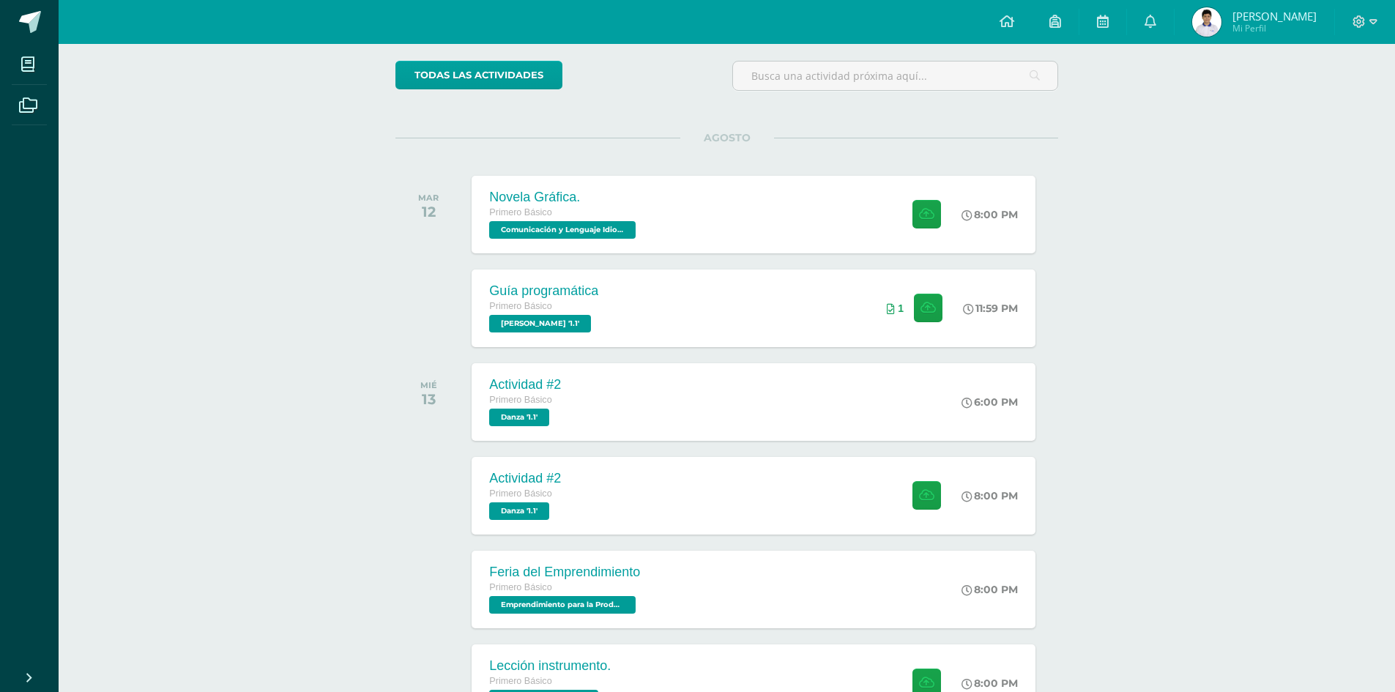
scroll to position [146, 0]
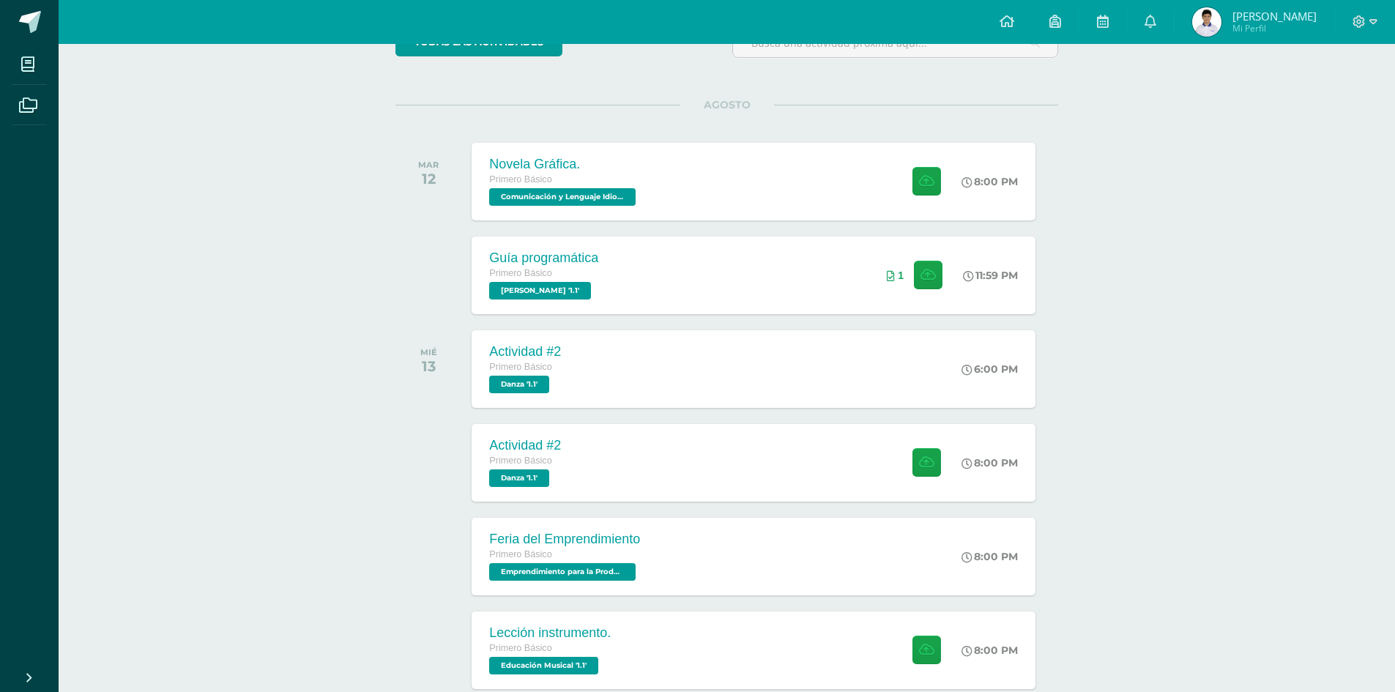
click at [353, 390] on div "Actividades recientes y próximas Tablero Pendientes de entrega Entregadas todas…" at bounding box center [727, 621] width 1336 height 1446
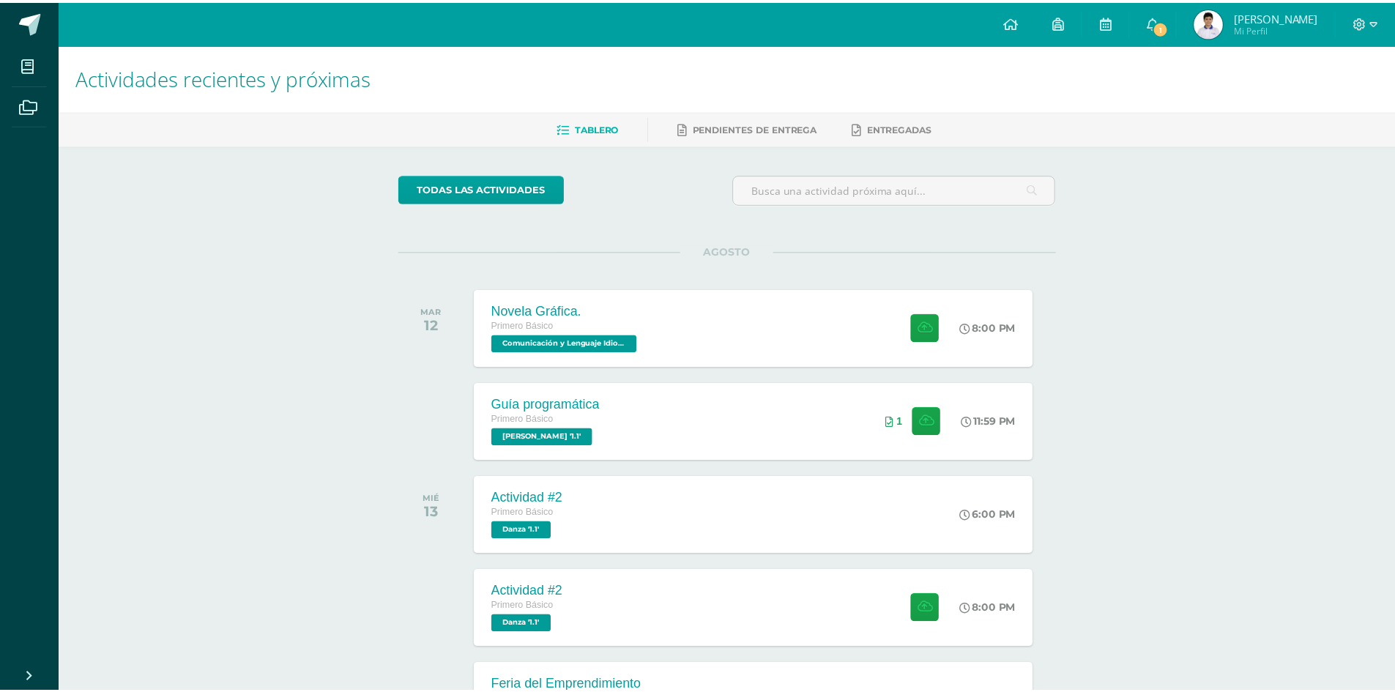
scroll to position [0, 6]
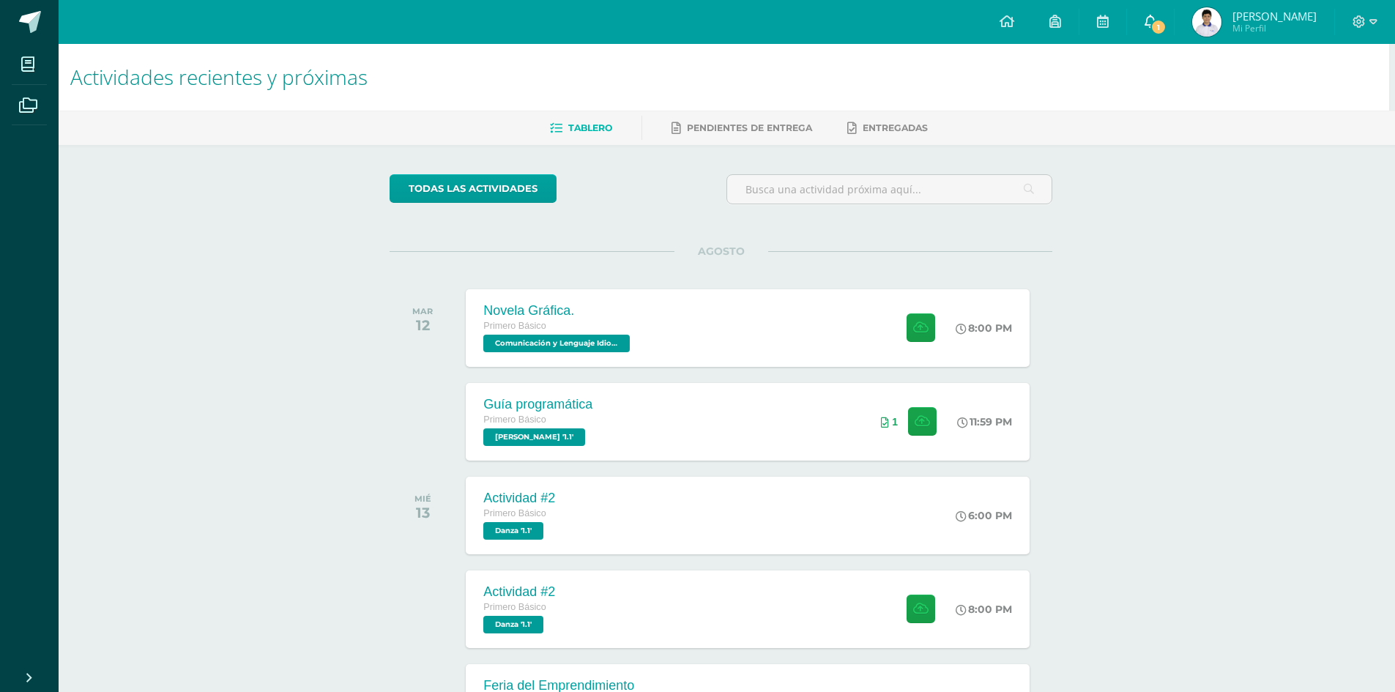
click at [1166, 32] on span "1" at bounding box center [1158, 27] width 16 height 16
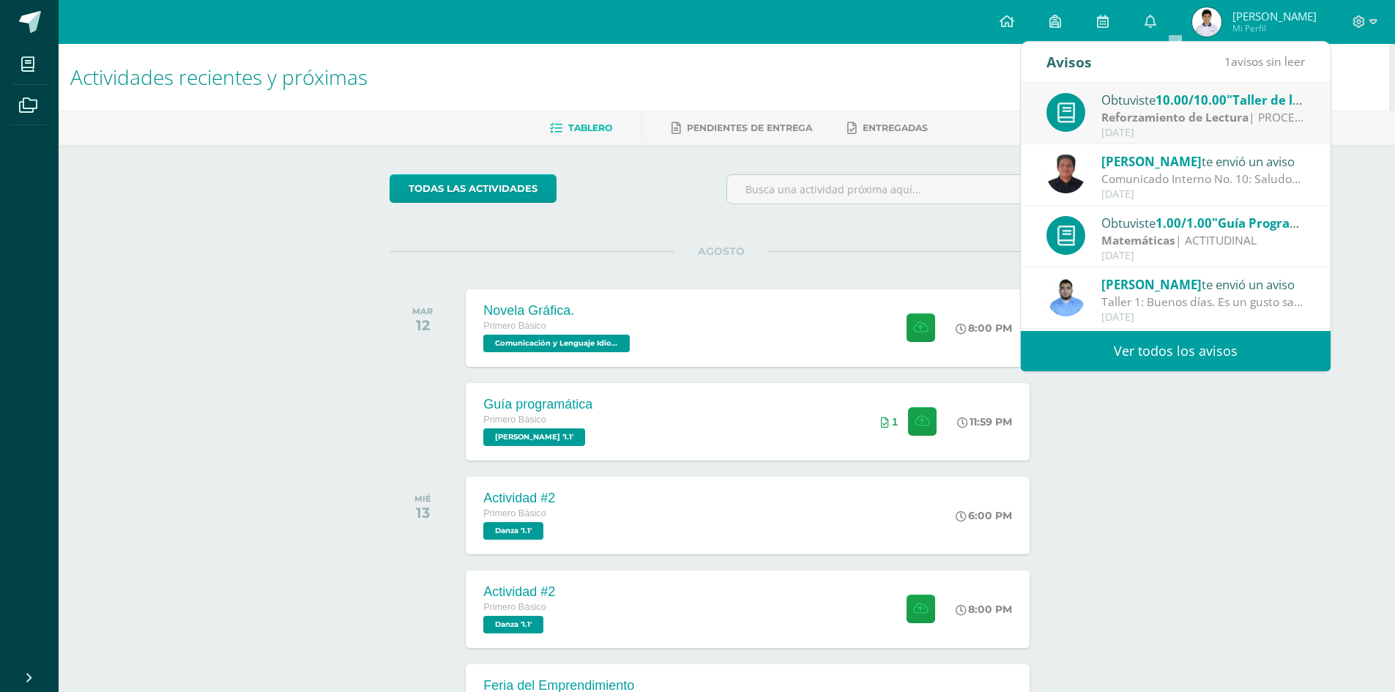
click at [1209, 348] on link "Ver todos los avisos" at bounding box center [1175, 351] width 310 height 40
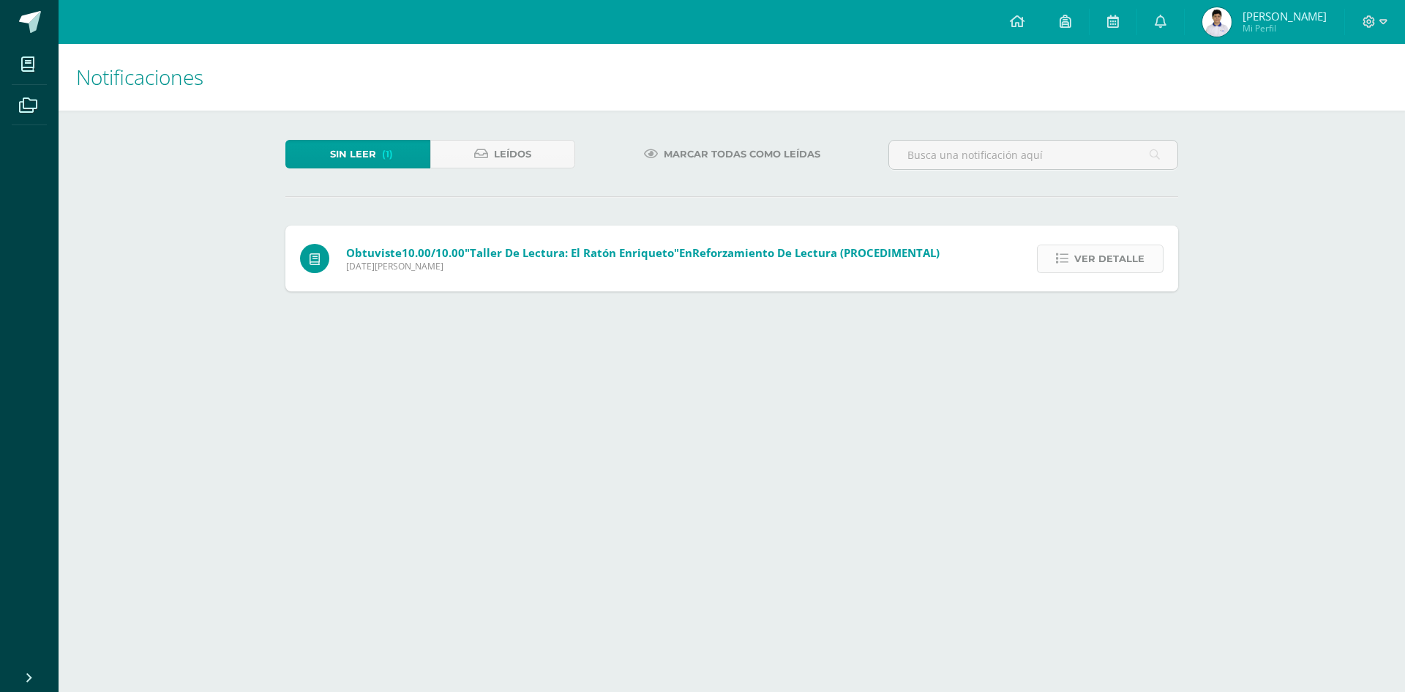
click at [1132, 261] on span "Ver detalle" at bounding box center [1110, 258] width 70 height 27
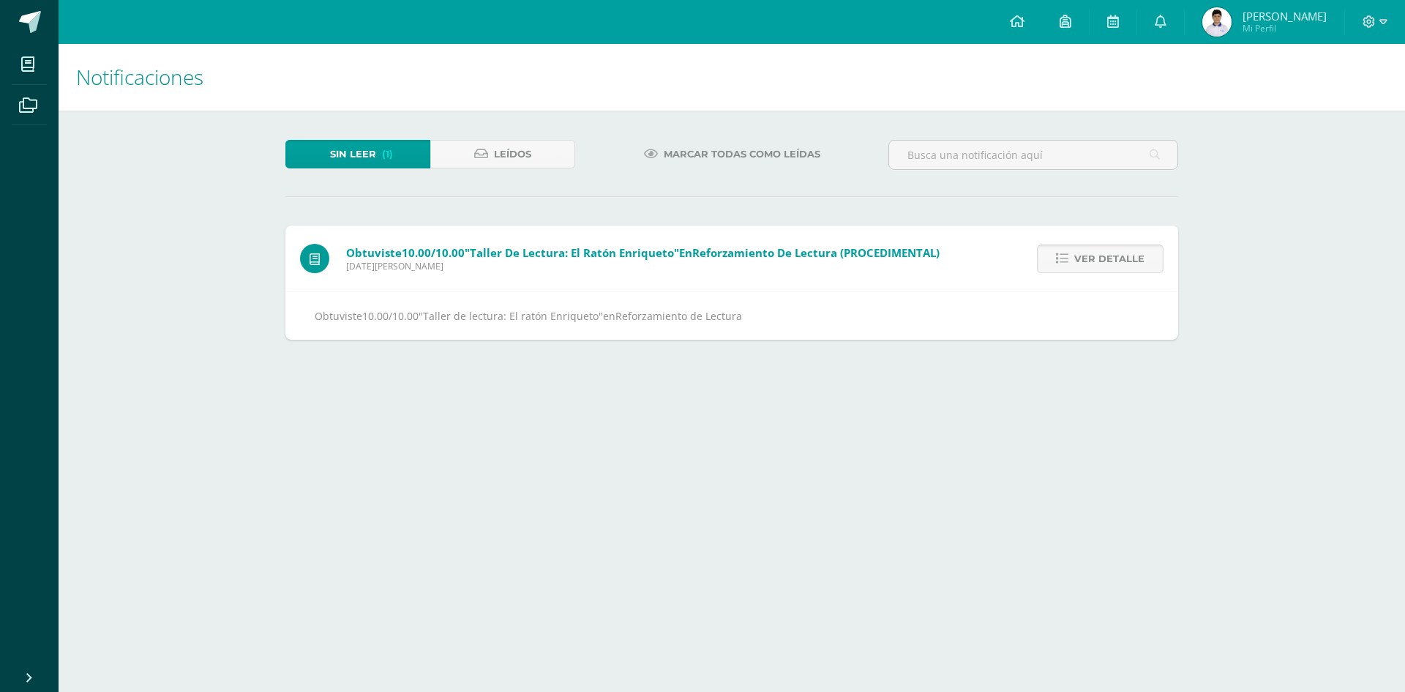
click at [1094, 251] on span "Ver detalle" at bounding box center [1110, 258] width 70 height 27
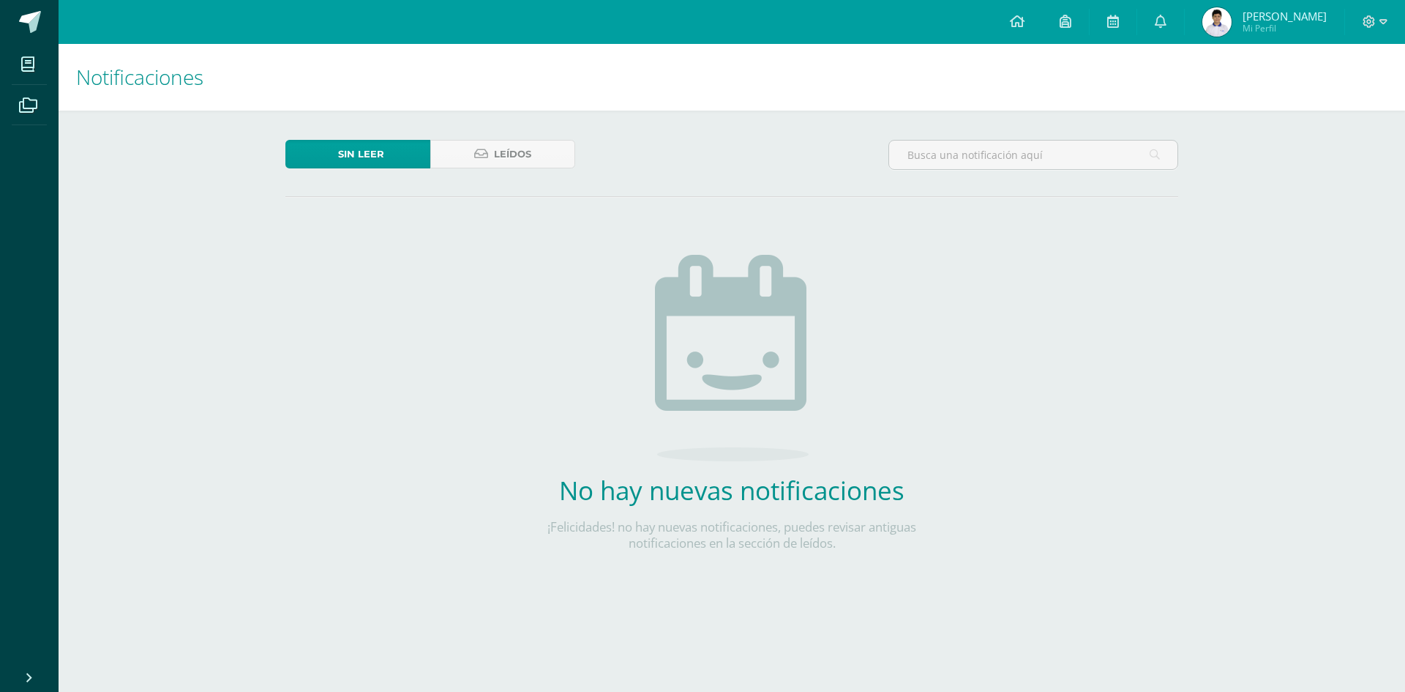
click at [470, 169] on div "Sin leer Leídos" at bounding box center [431, 161] width 302 height 42
click at [483, 157] on icon at bounding box center [481, 154] width 14 height 12
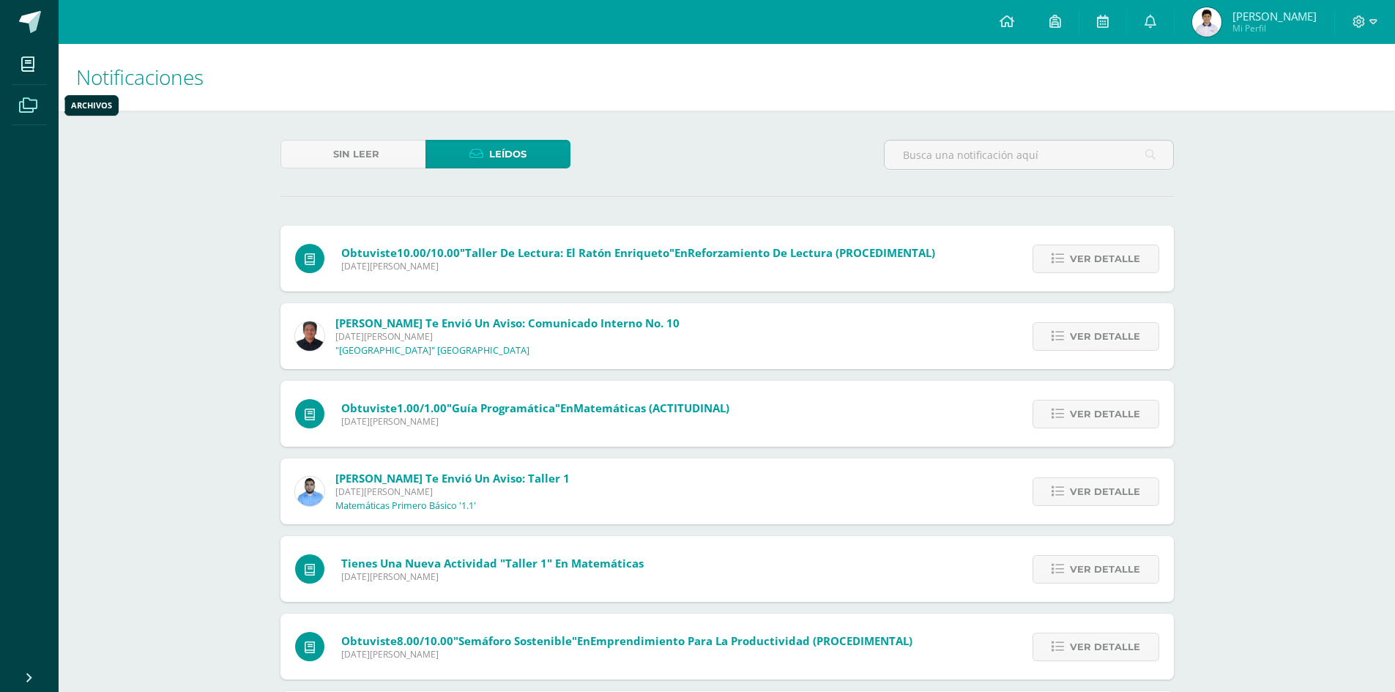
click at [36, 98] on icon at bounding box center [28, 105] width 18 height 15
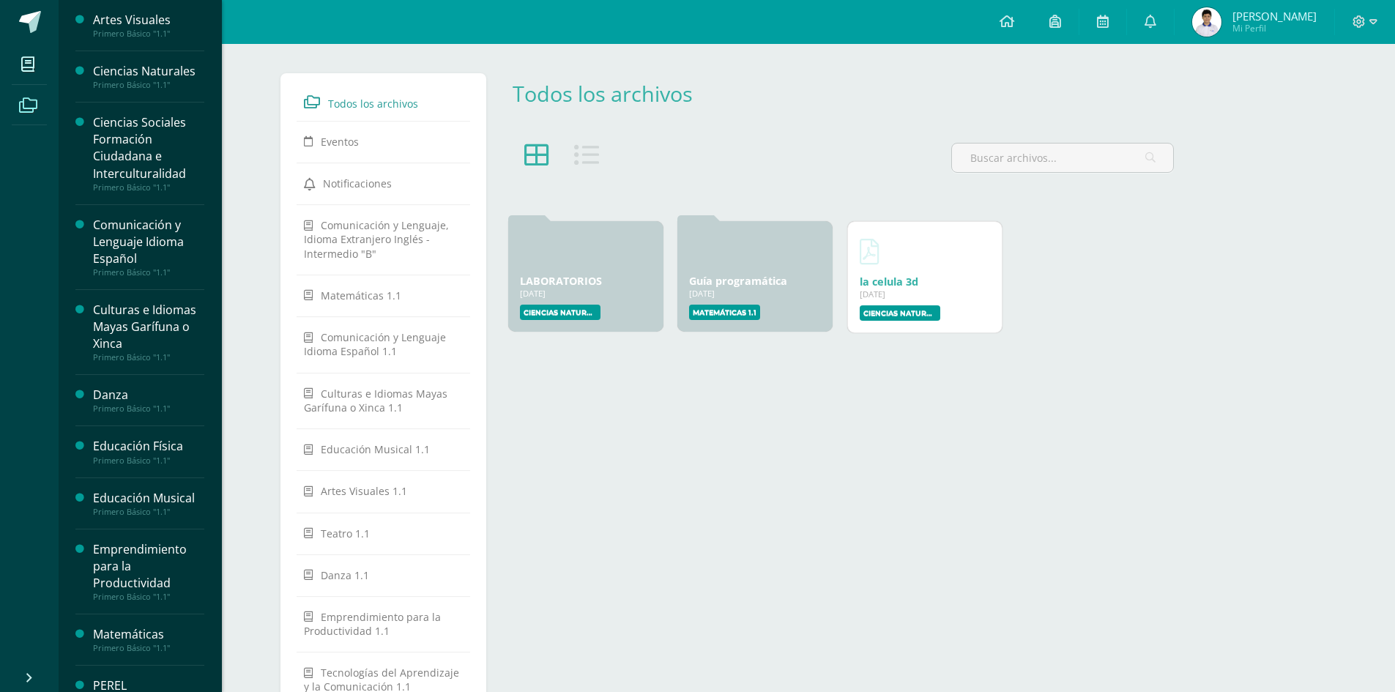
click at [123, 247] on div "Comunicación y Lenguaje Idioma Español" at bounding box center [148, 242] width 111 height 51
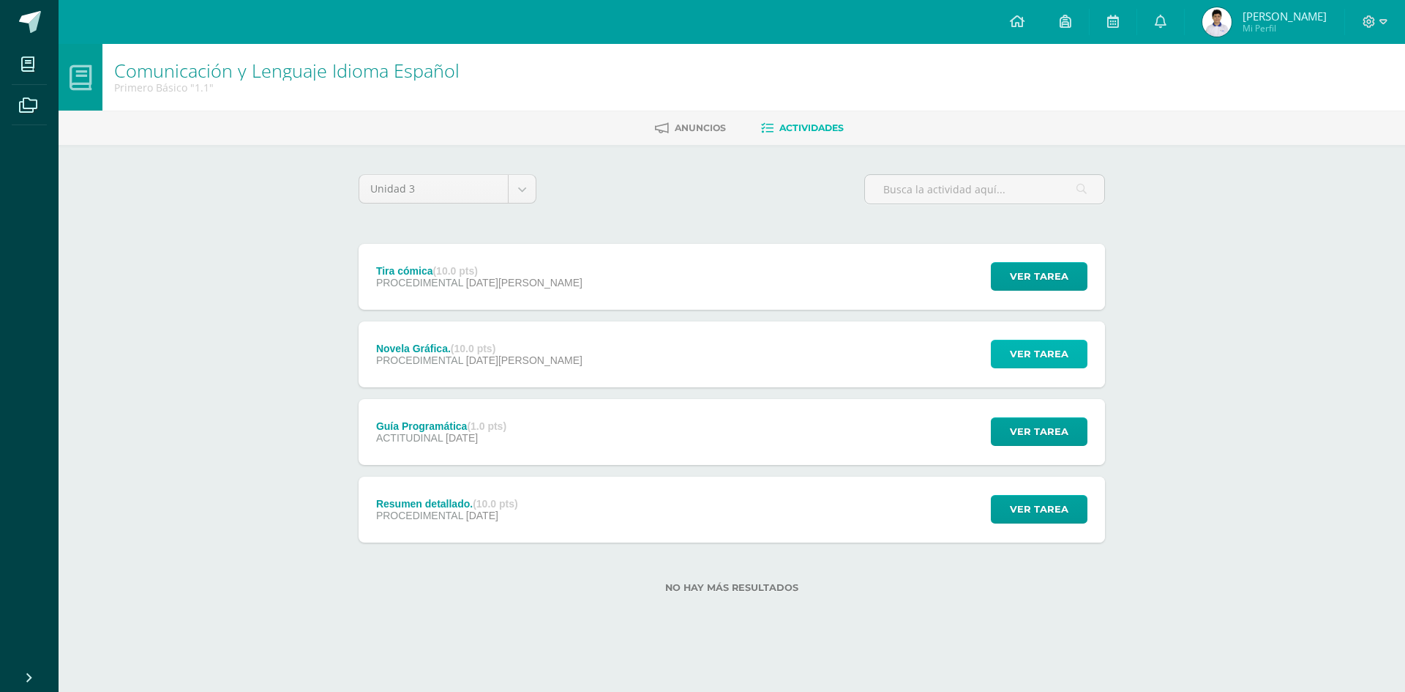
click at [1058, 354] on span "Ver tarea" at bounding box center [1039, 353] width 59 height 27
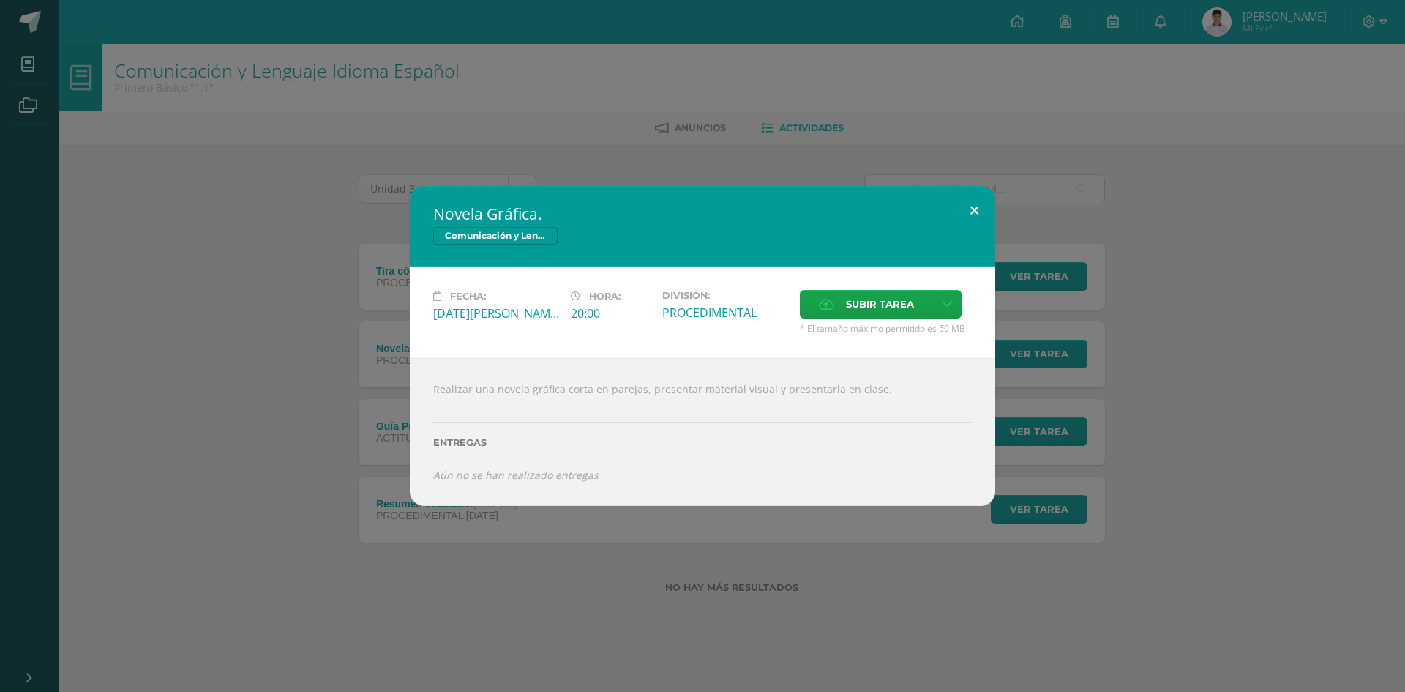
click at [974, 211] on button at bounding box center [975, 211] width 42 height 50
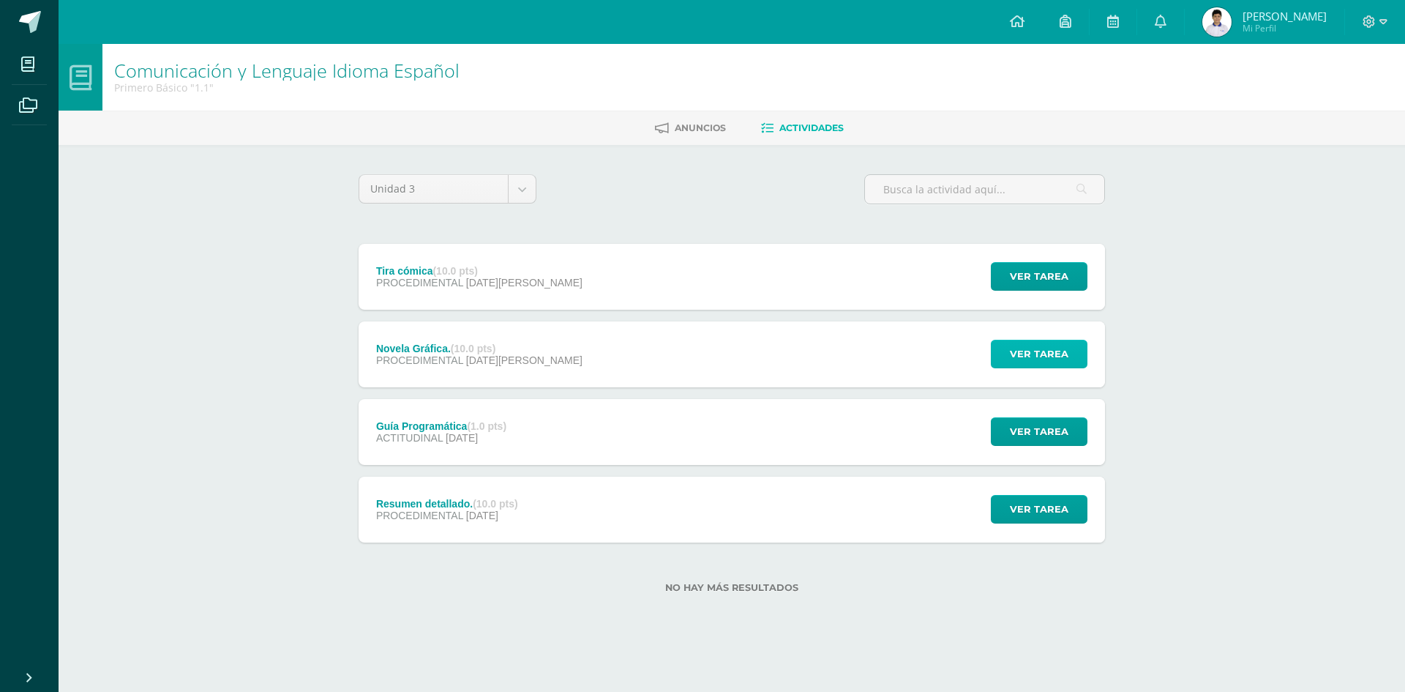
click at [1017, 342] on span "Ver tarea" at bounding box center [1039, 353] width 59 height 27
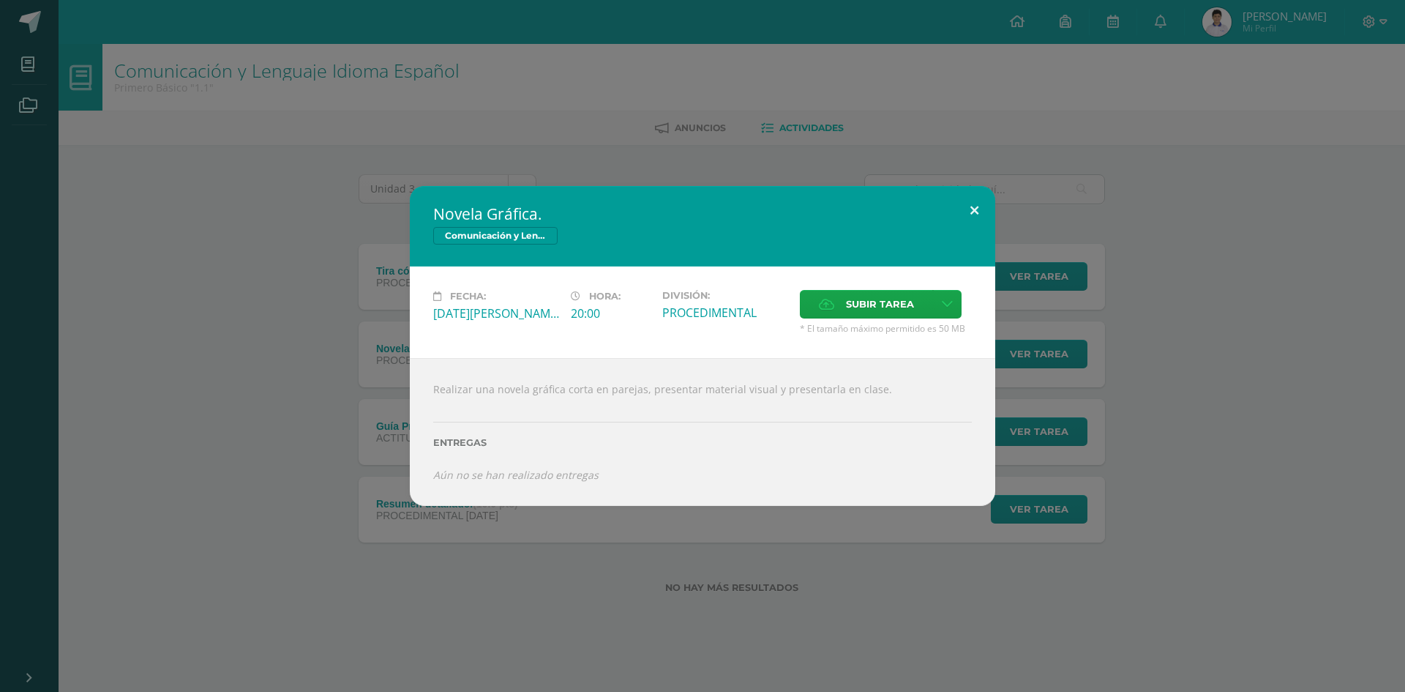
click at [985, 206] on button at bounding box center [975, 211] width 42 height 50
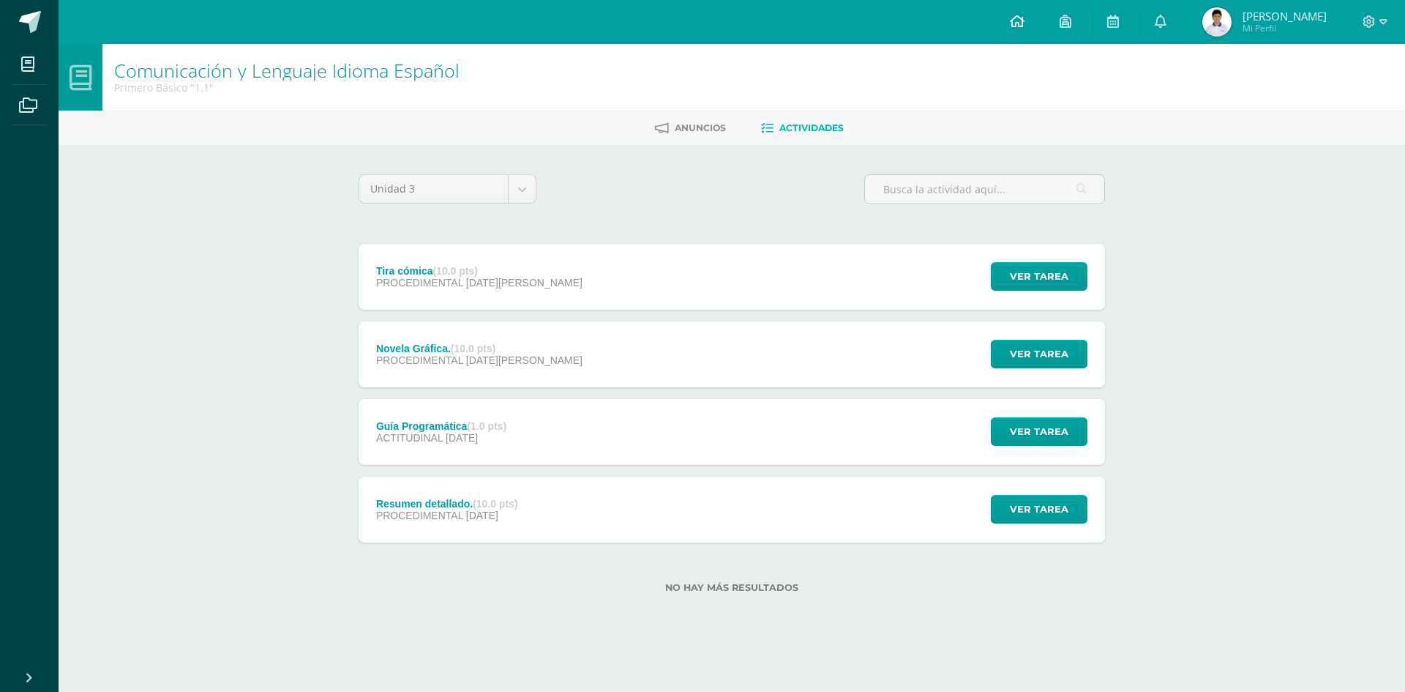
click at [1025, 24] on icon at bounding box center [1017, 21] width 15 height 13
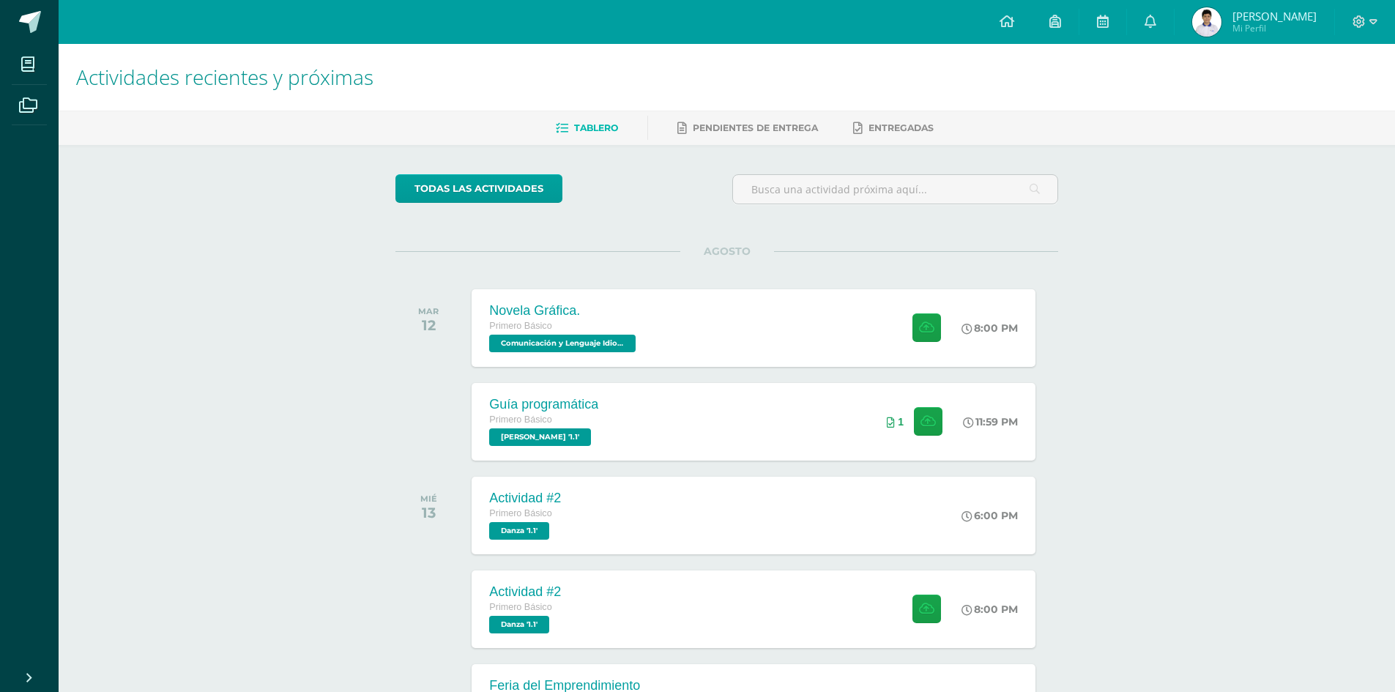
click at [1173, 22] on link at bounding box center [1150, 22] width 47 height 44
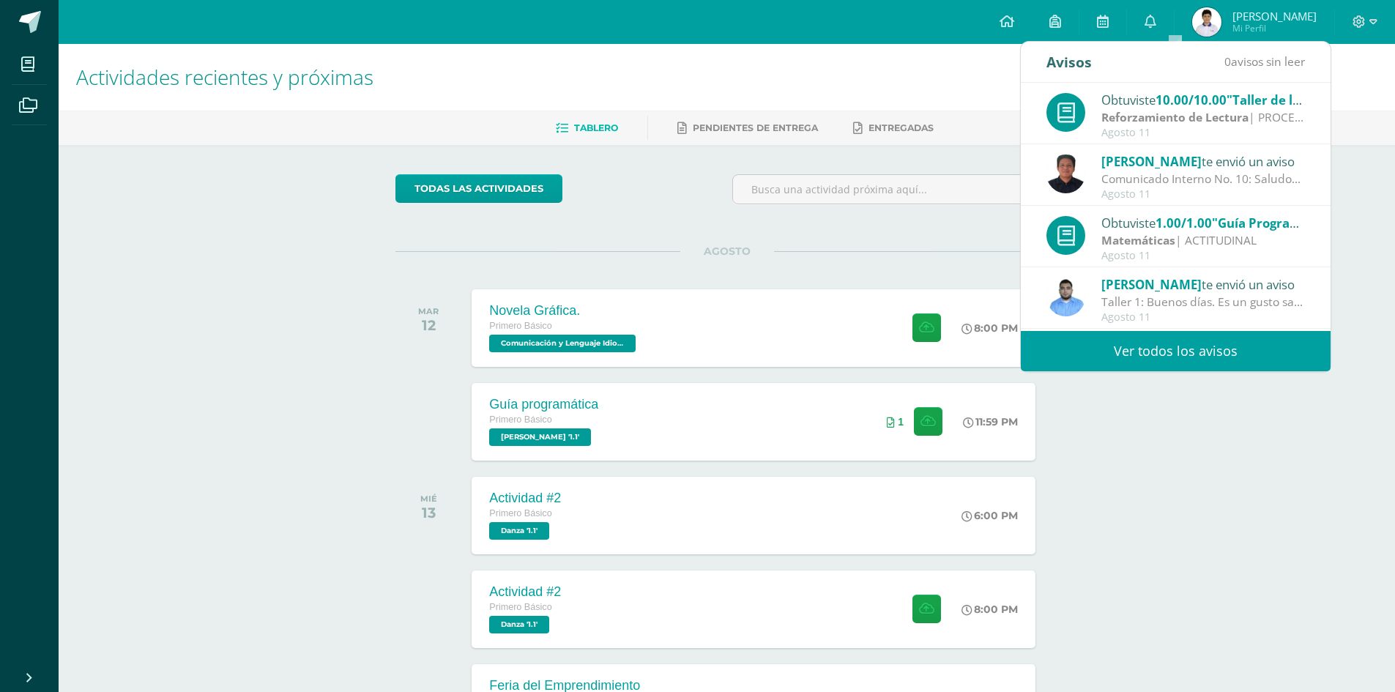
click at [1197, 348] on link "Ver todos los avisos" at bounding box center [1175, 351] width 310 height 40
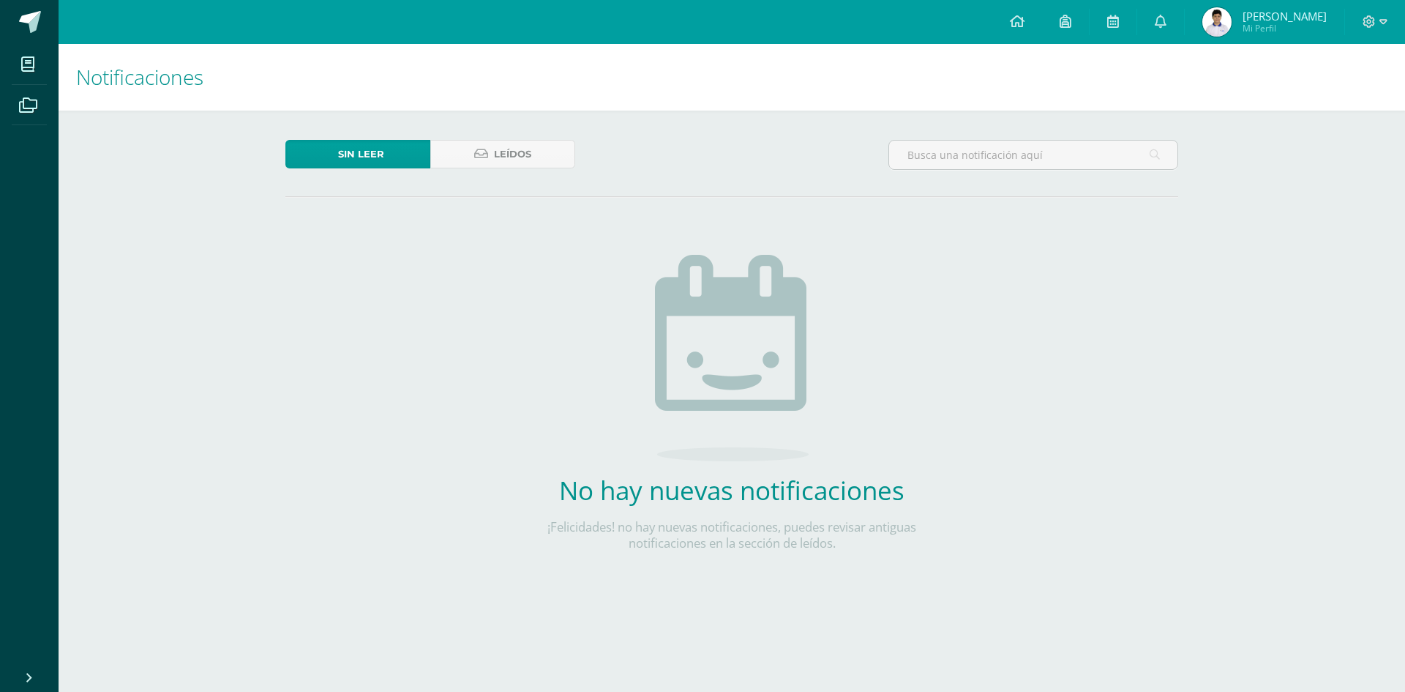
click at [1275, 18] on span "[PERSON_NAME]" at bounding box center [1285, 16] width 84 height 15
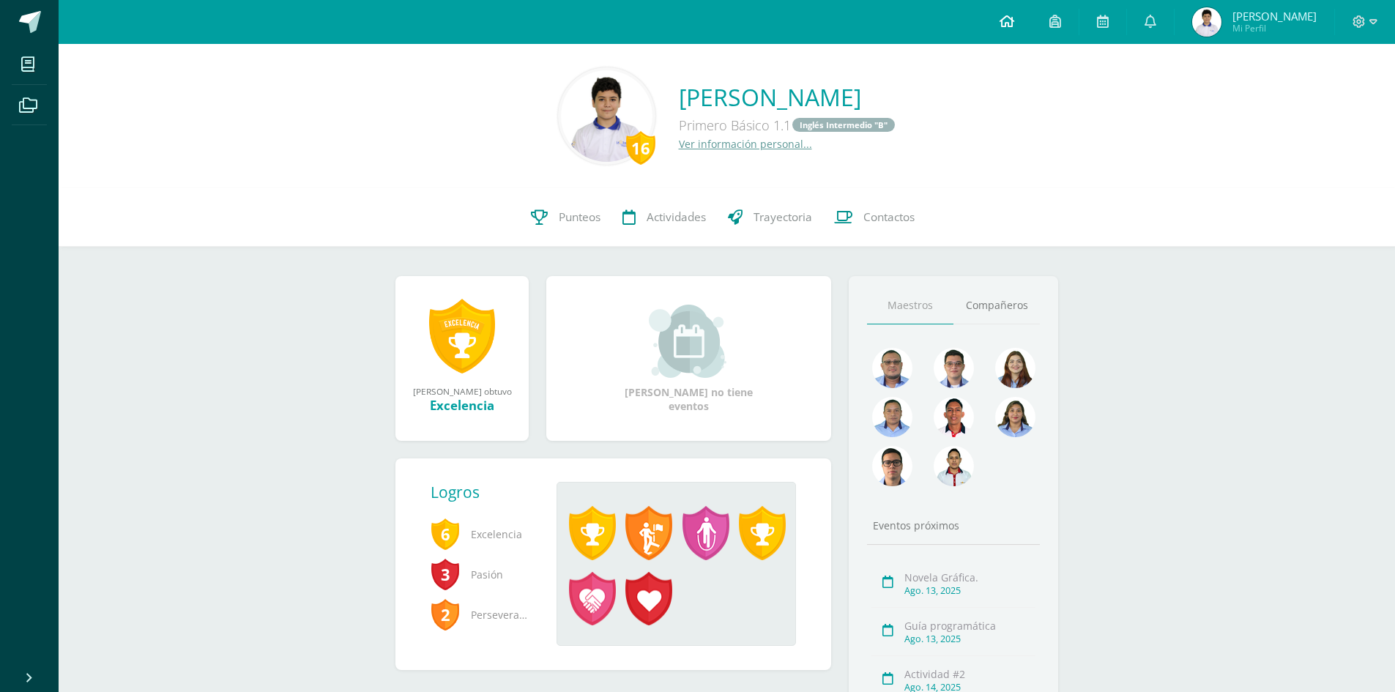
click at [1031, 31] on link at bounding box center [1007, 22] width 50 height 44
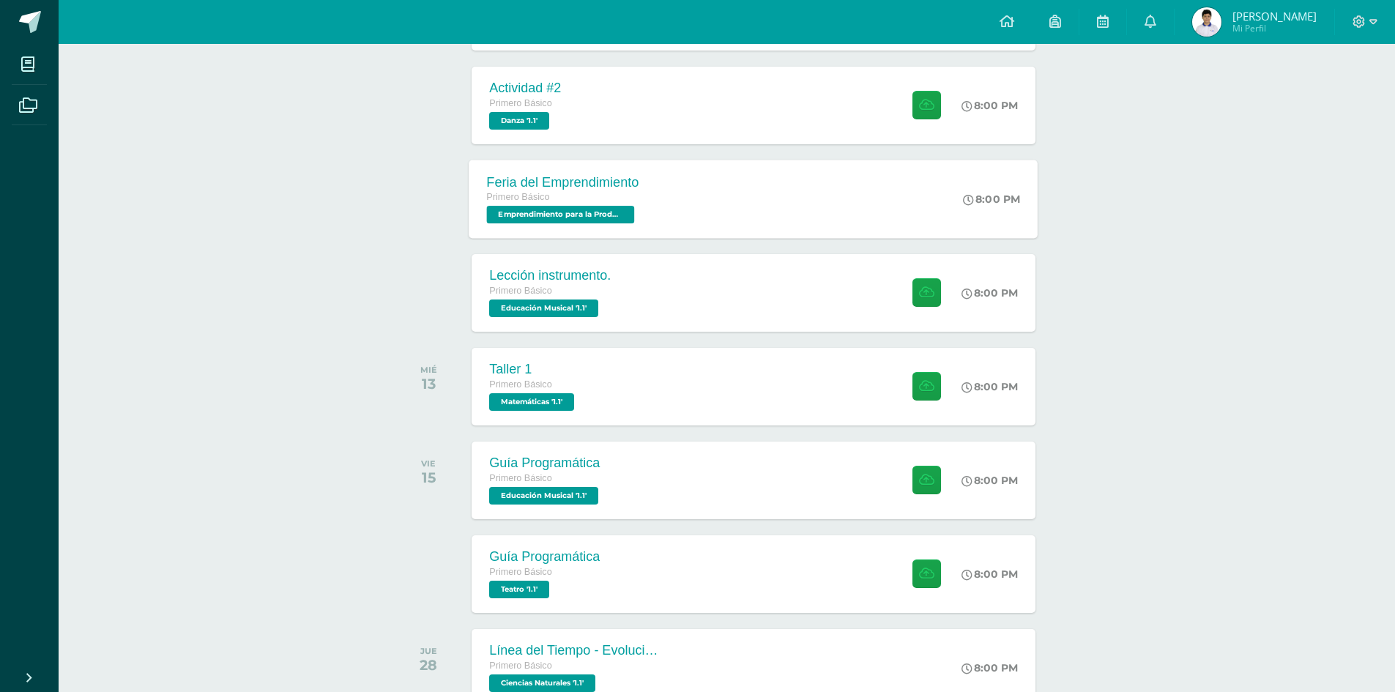
scroll to position [512, 0]
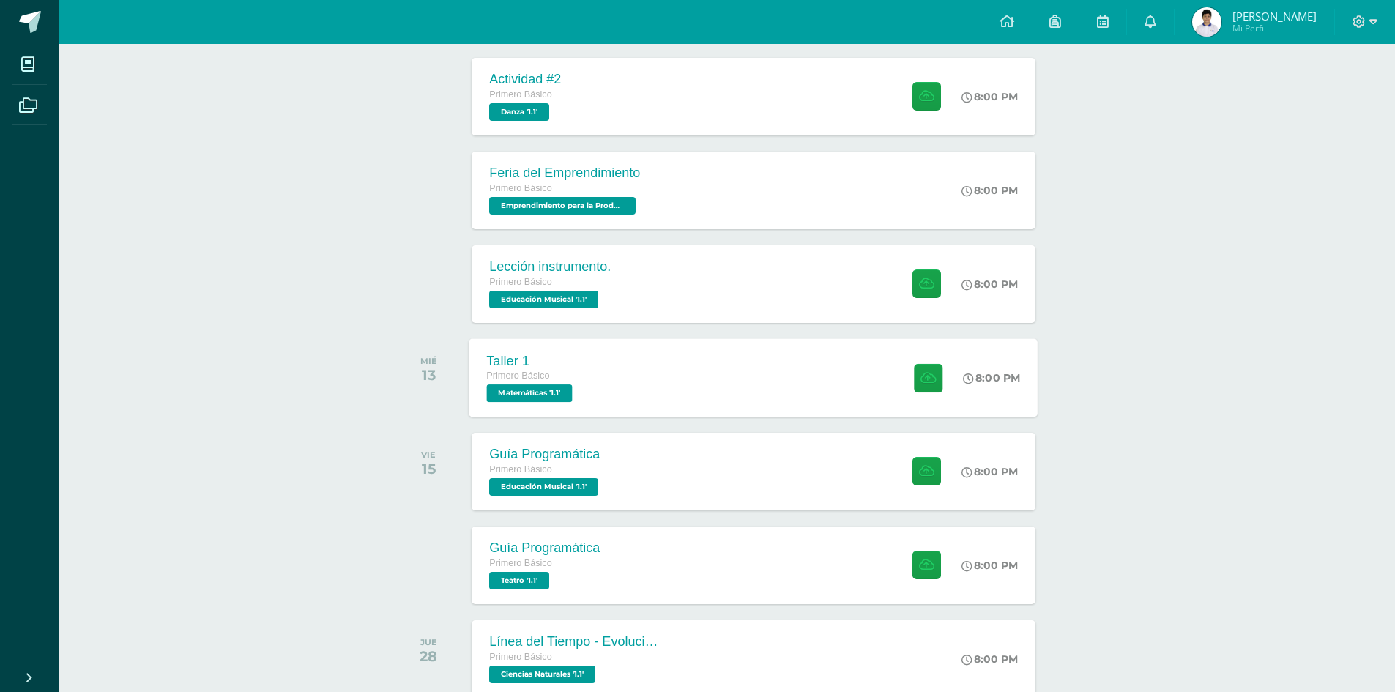
click at [545, 390] on span "Matemáticas '1.1'" at bounding box center [530, 393] width 86 height 18
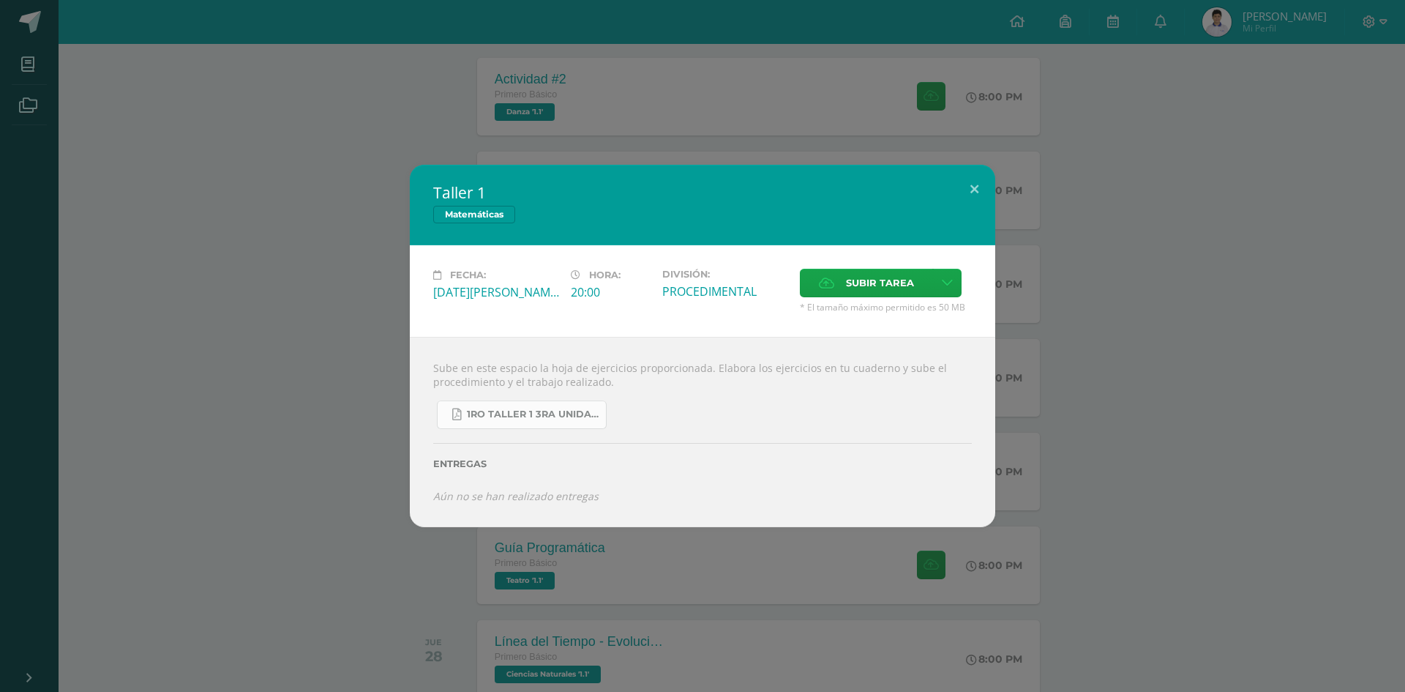
click at [575, 414] on span "1ro taller 1 3ra unidad.pdf" at bounding box center [533, 414] width 132 height 12
click at [975, 185] on button at bounding box center [975, 190] width 42 height 50
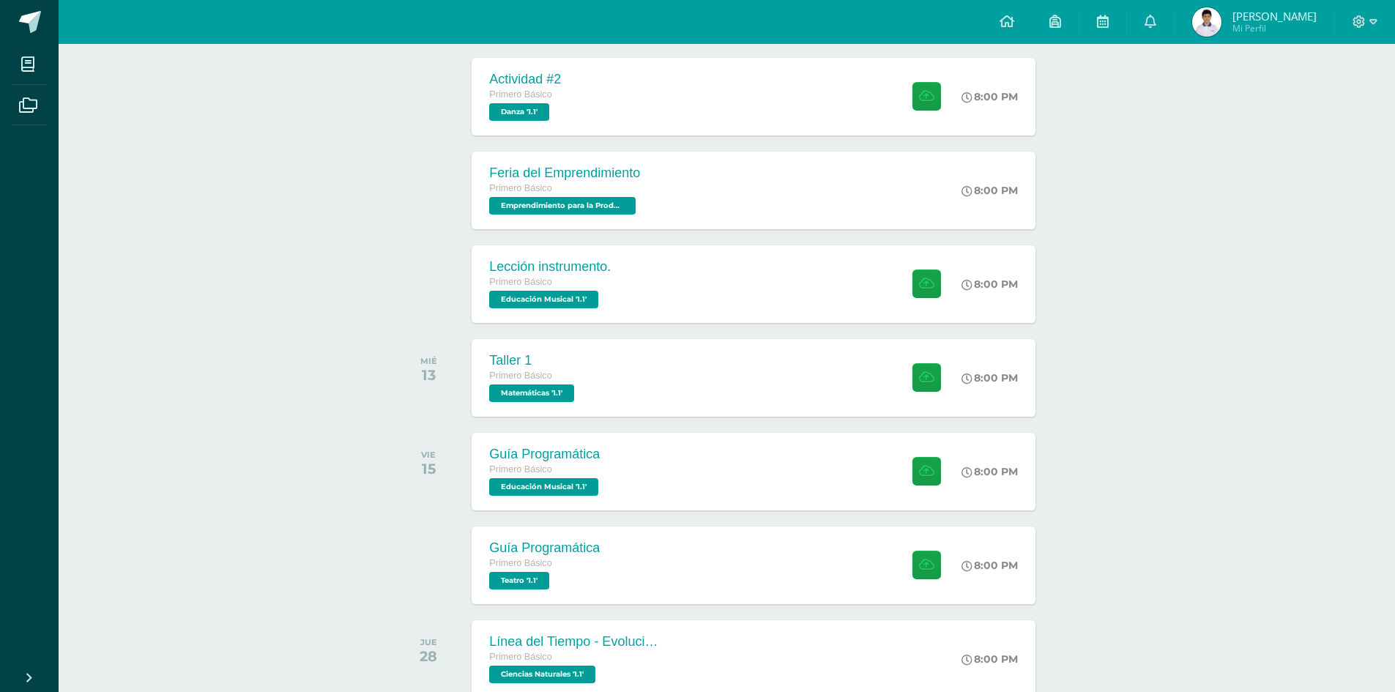
drag, startPoint x: 1330, startPoint y: 160, endPoint x: 1308, endPoint y: 188, distance: 36.0
click at [1330, 160] on div "Actividades recientes y próximas Tablero Pendientes de entrega Entregadas todas…" at bounding box center [727, 374] width 1336 height 1684
click at [761, 381] on div "Taller 1 Primero Básico Matemáticas '1.1' 8:00 PM Taller 1 Matemáticas Fecha:" at bounding box center [753, 377] width 569 height 78
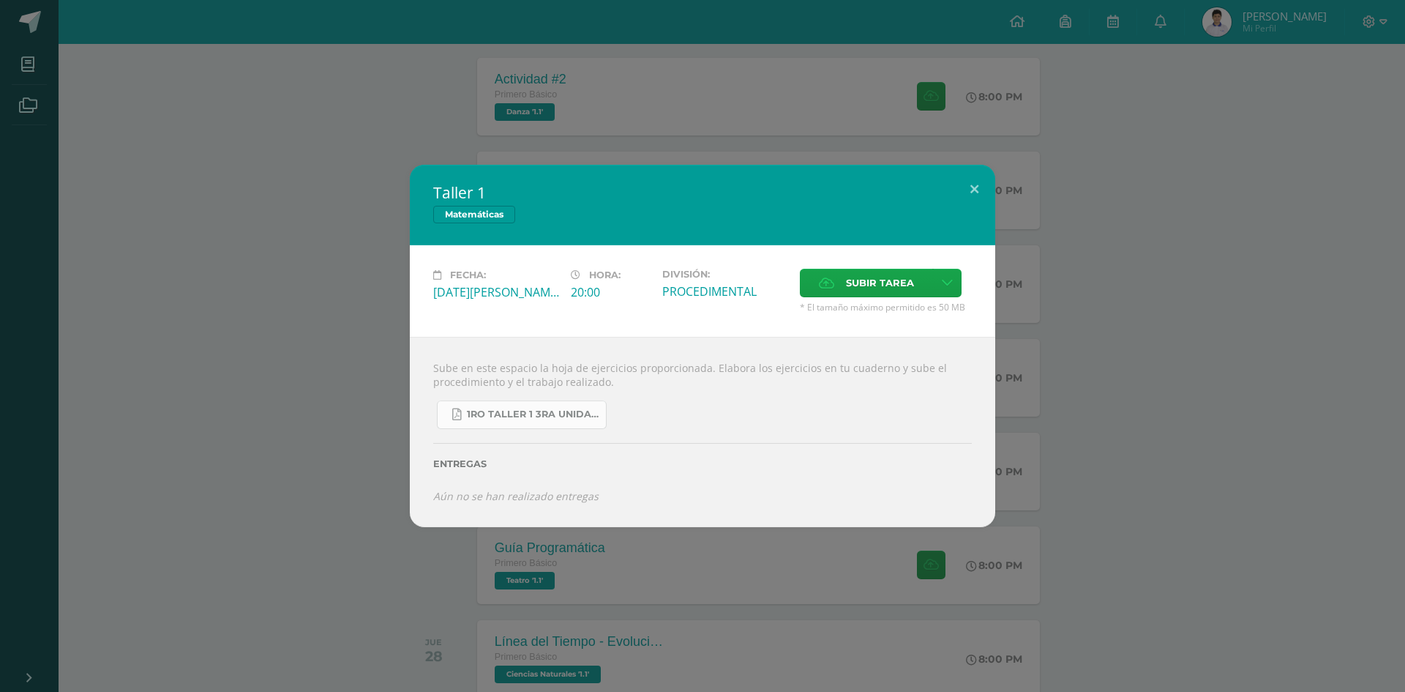
click at [542, 410] on span "1ro taller 1 3ra unidad.pdf" at bounding box center [533, 414] width 132 height 12
click at [977, 190] on button at bounding box center [975, 190] width 42 height 50
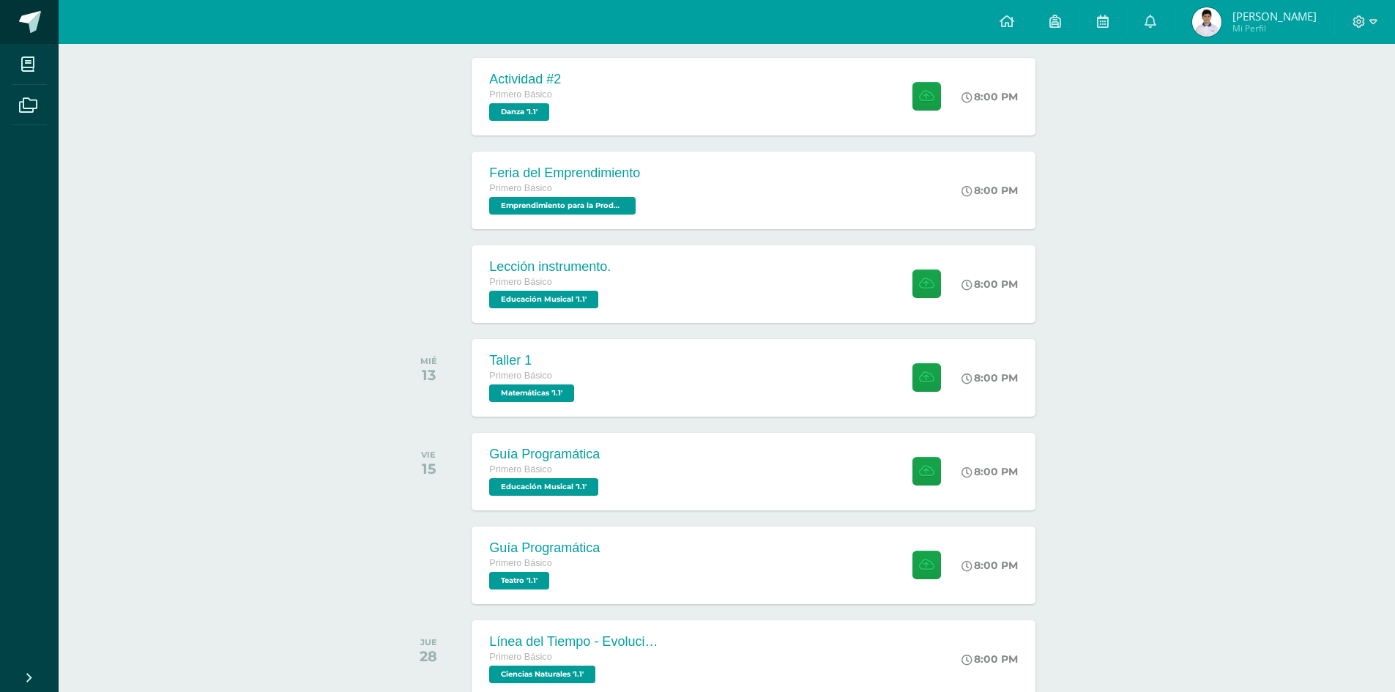
click at [23, 23] on span at bounding box center [30, 22] width 22 height 22
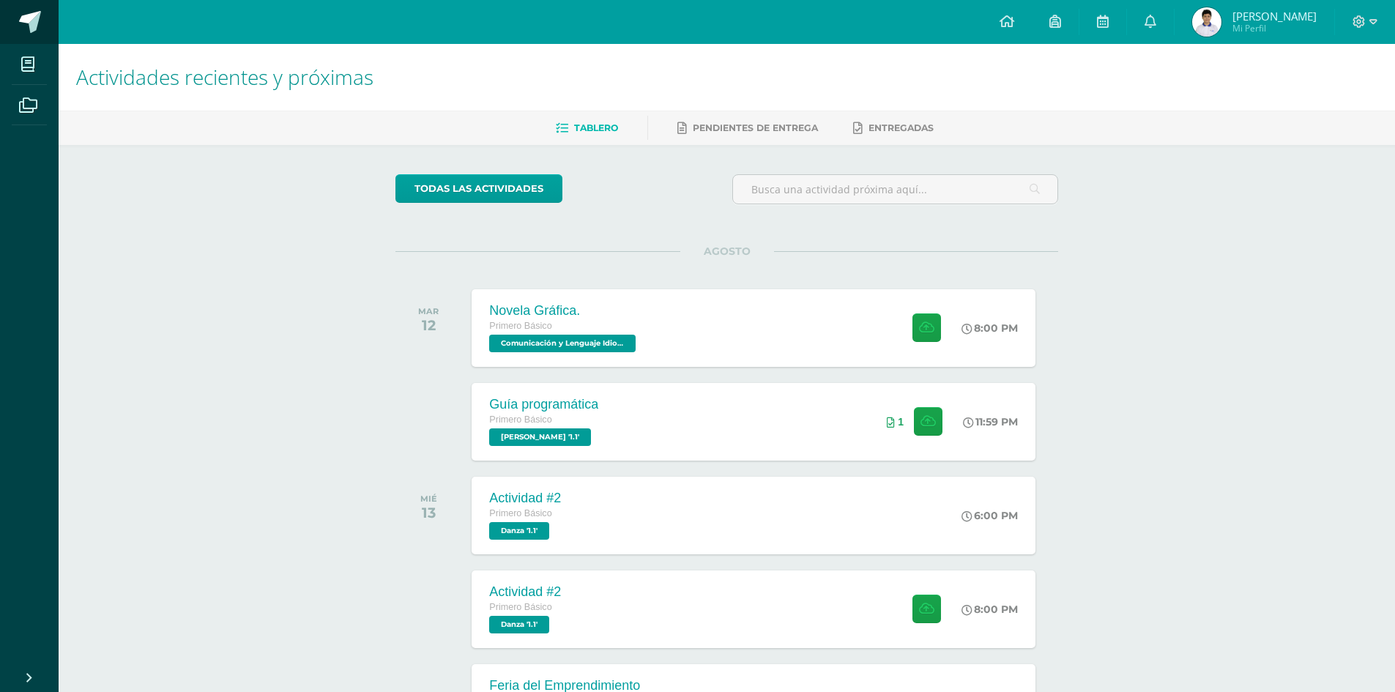
click at [31, 14] on span at bounding box center [30, 22] width 22 height 22
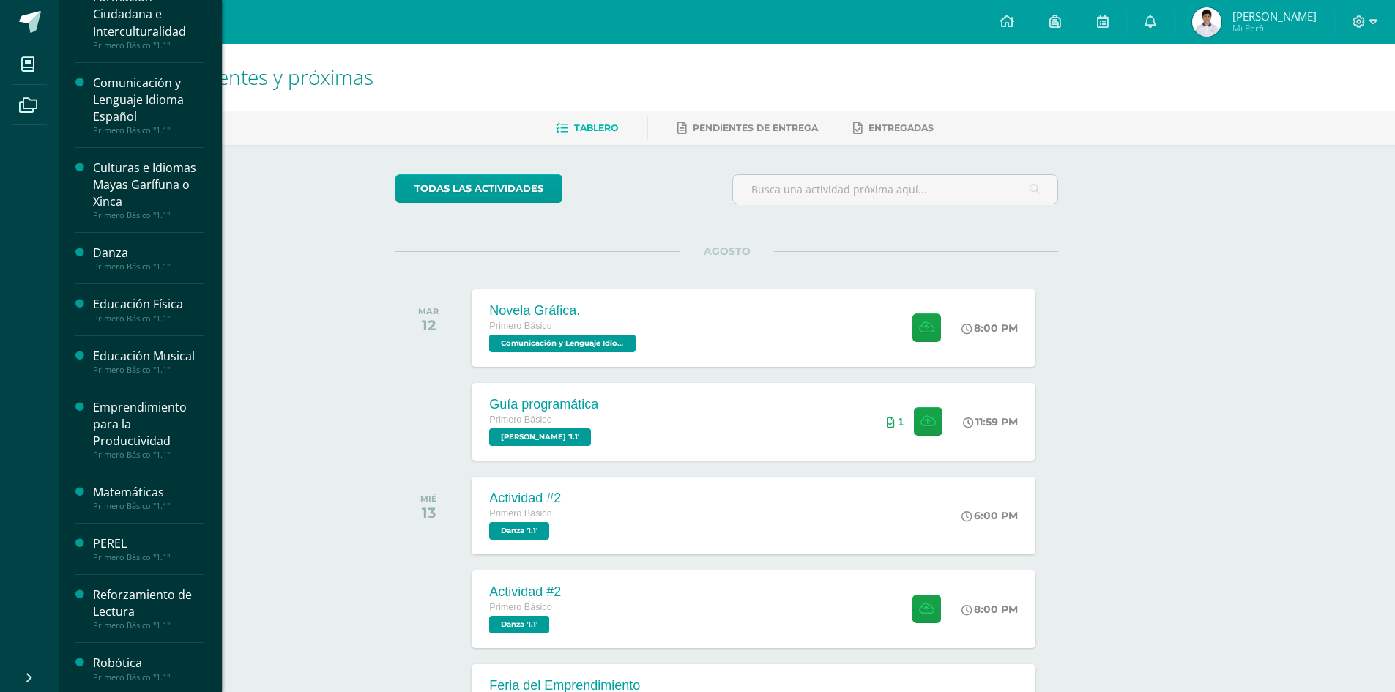
scroll to position [146, 0]
click at [144, 494] on div "Matemáticas" at bounding box center [148, 487] width 111 height 17
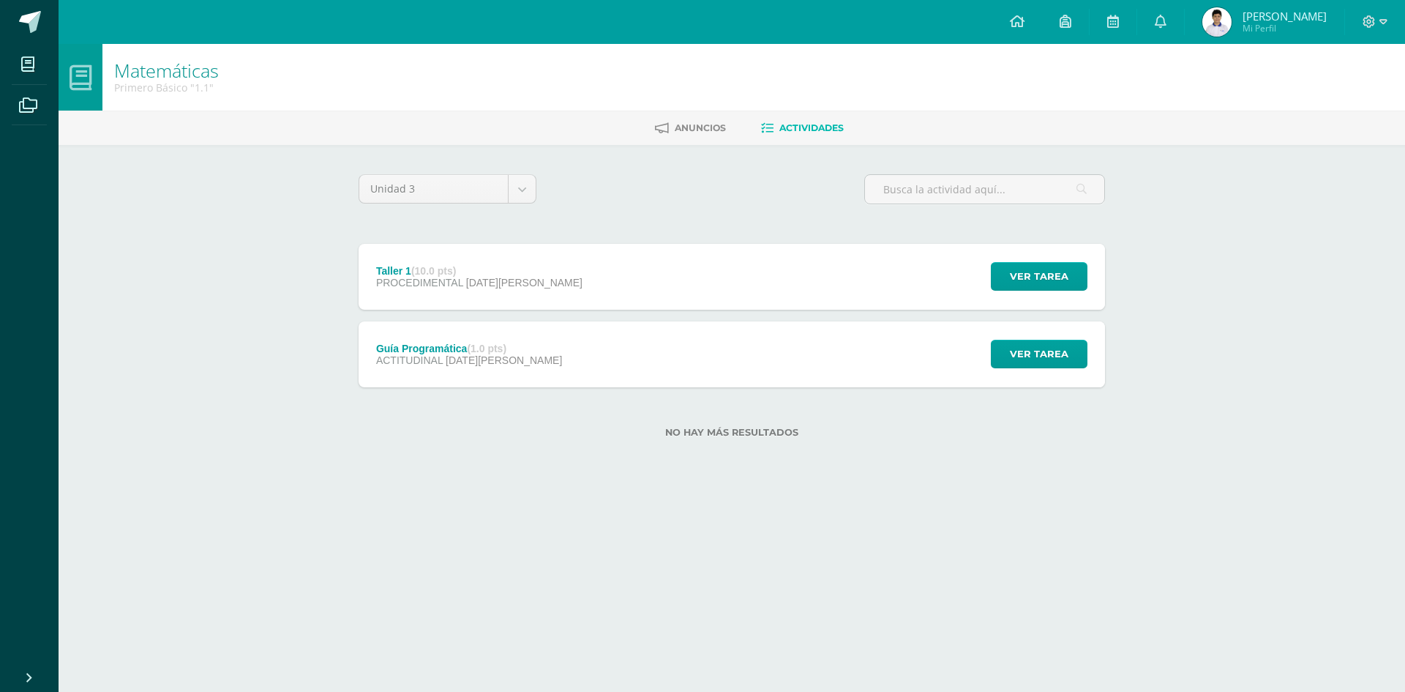
click at [478, 354] on span "08 de Agosto" at bounding box center [504, 360] width 116 height 12
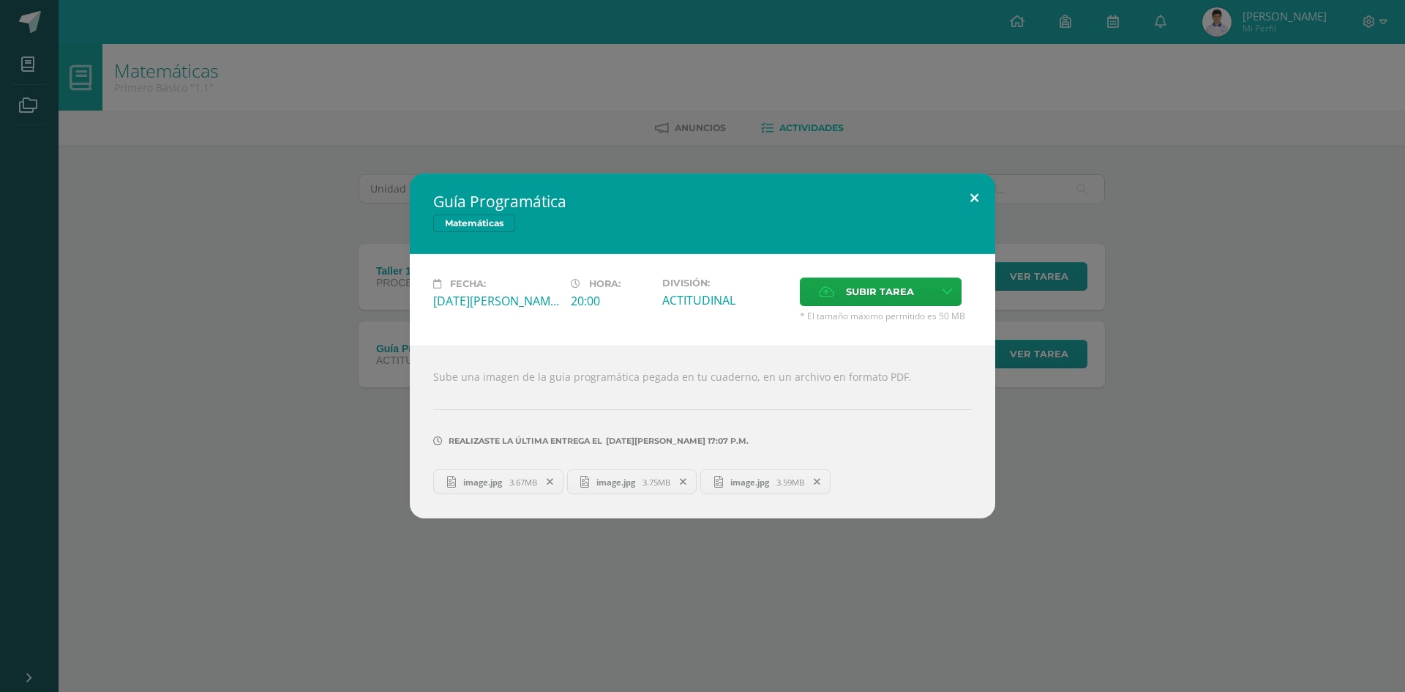
click at [971, 195] on button at bounding box center [975, 198] width 42 height 50
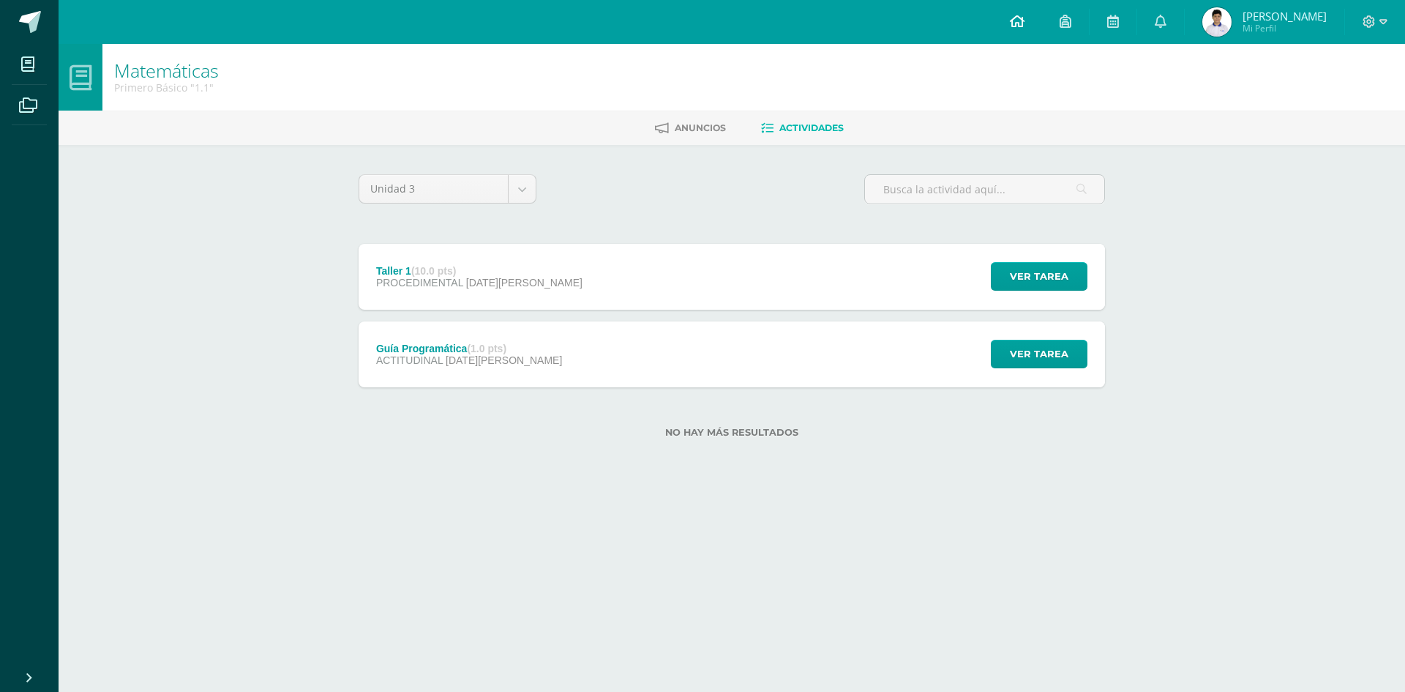
click at [1042, 20] on link at bounding box center [1018, 22] width 50 height 44
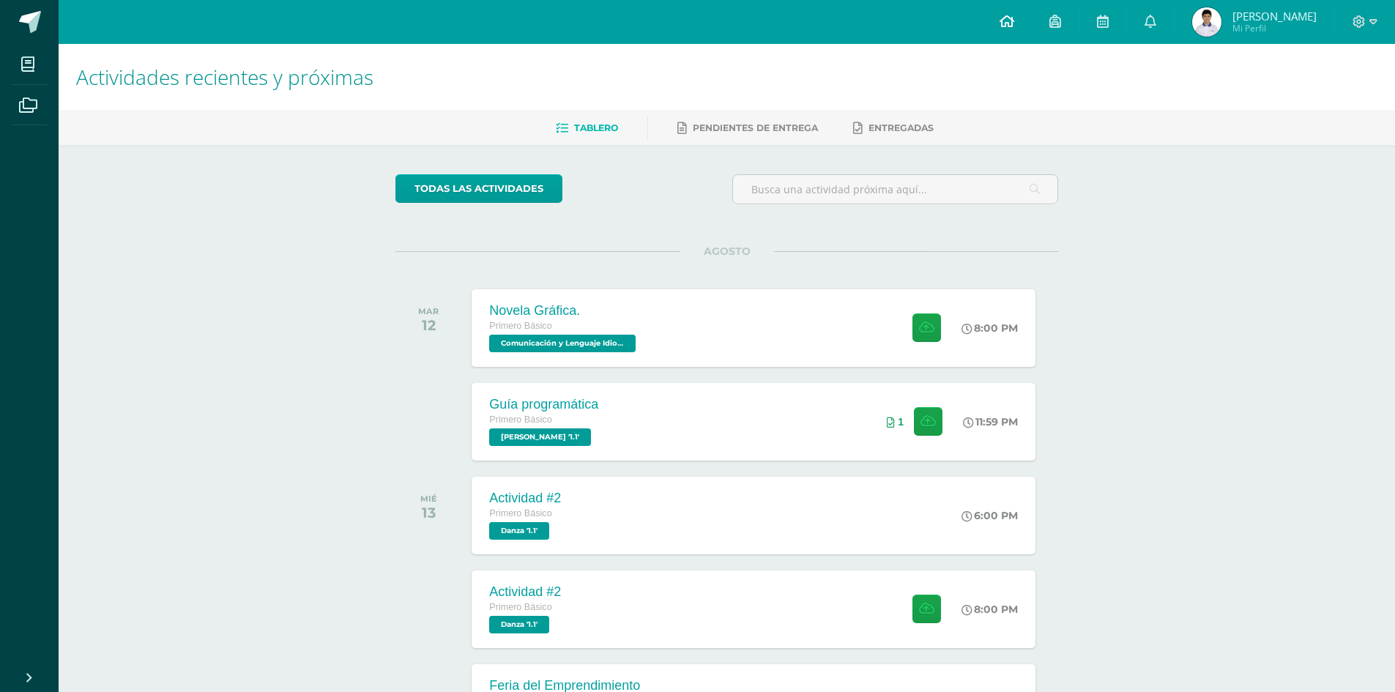
click at [1014, 17] on icon at bounding box center [1006, 21] width 15 height 13
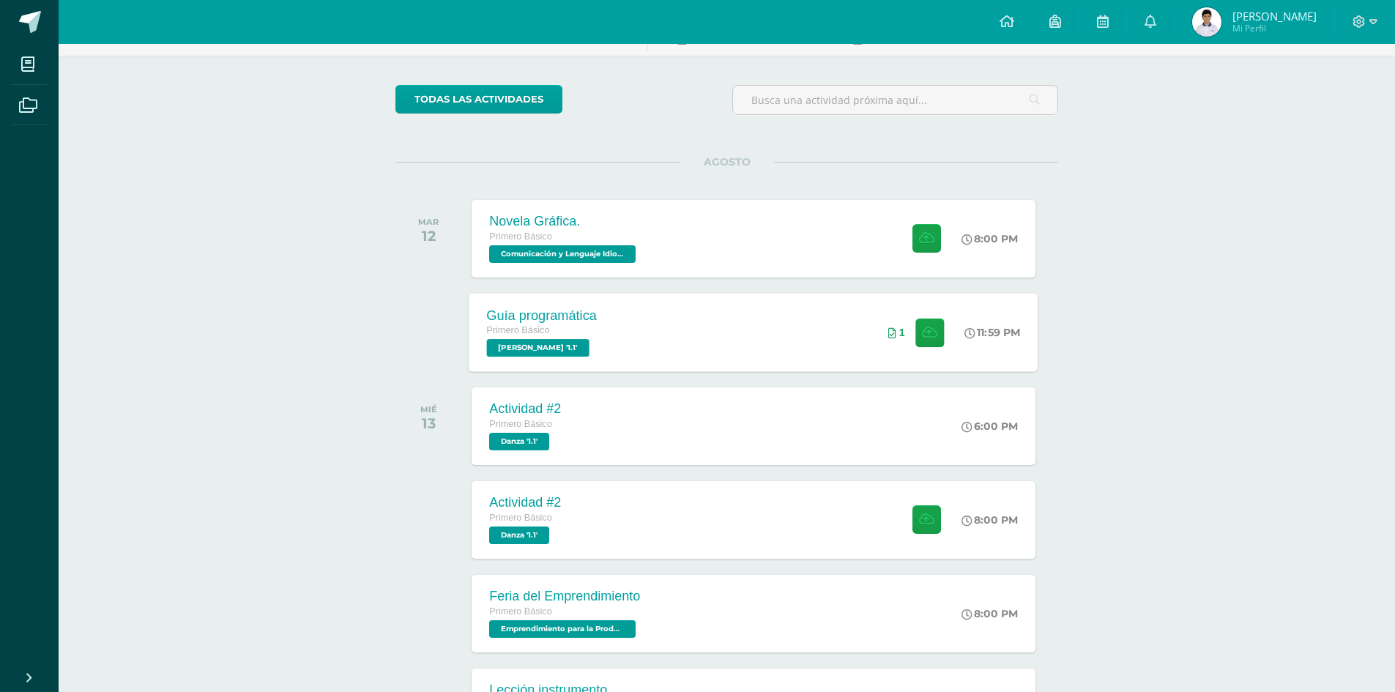
scroll to position [309, 0]
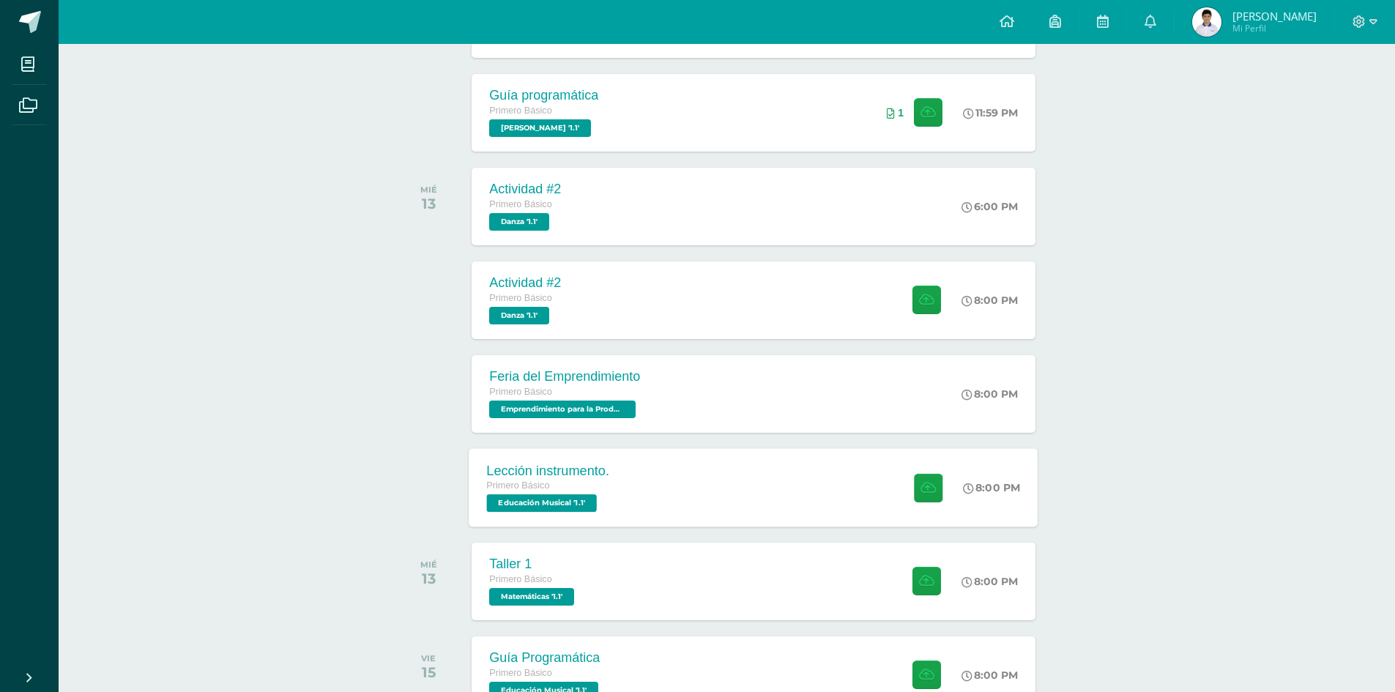
click at [533, 496] on span "Educación Musical '1.1'" at bounding box center [542, 503] width 110 height 18
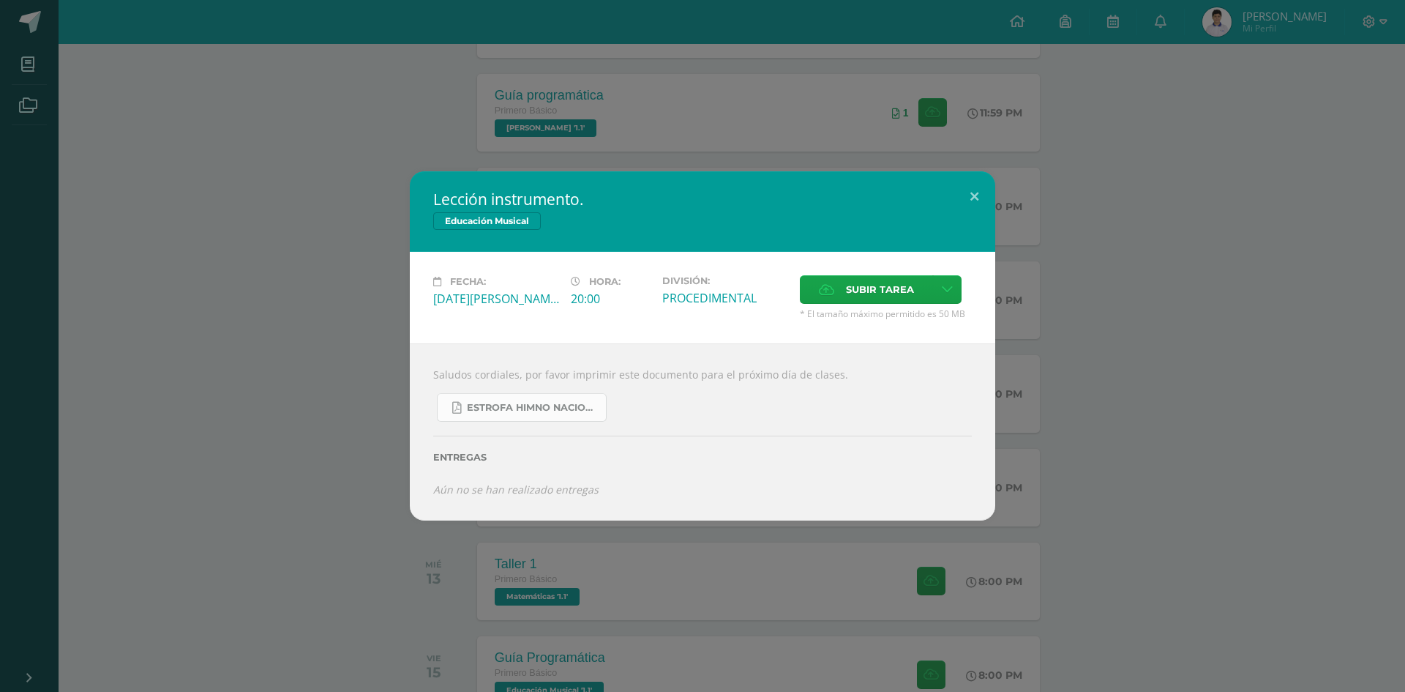
click at [523, 406] on span "estrofa himno nacional.pdf" at bounding box center [533, 408] width 132 height 12
click at [967, 189] on button at bounding box center [975, 196] width 42 height 50
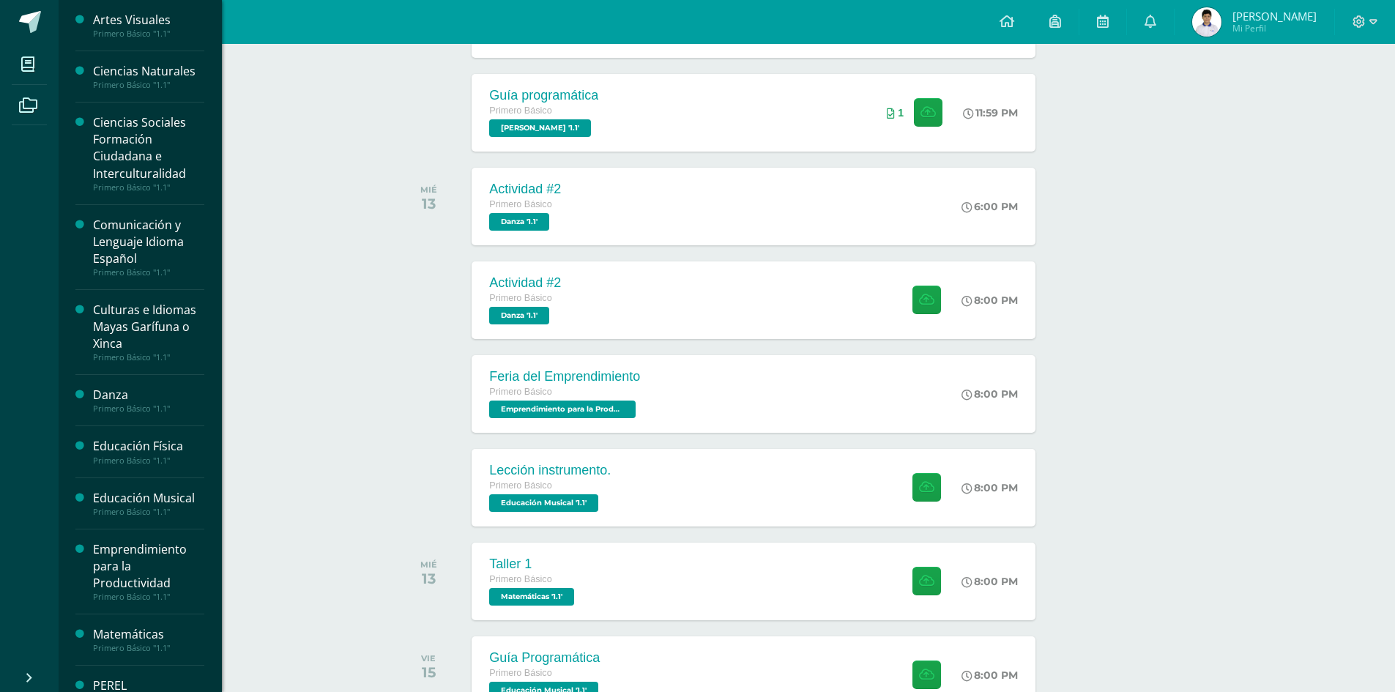
click at [105, 496] on div "Educación Musical" at bounding box center [148, 498] width 111 height 17
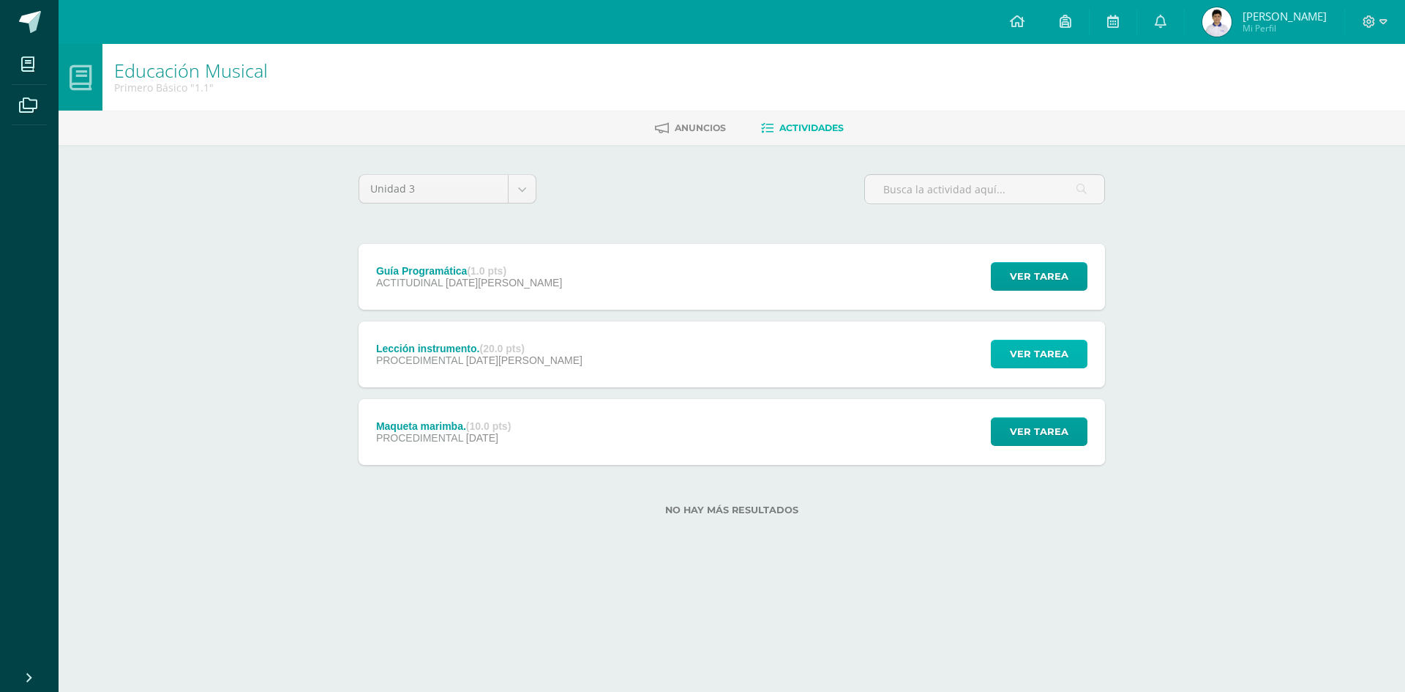
click at [1012, 346] on span "Ver tarea" at bounding box center [1039, 353] width 59 height 27
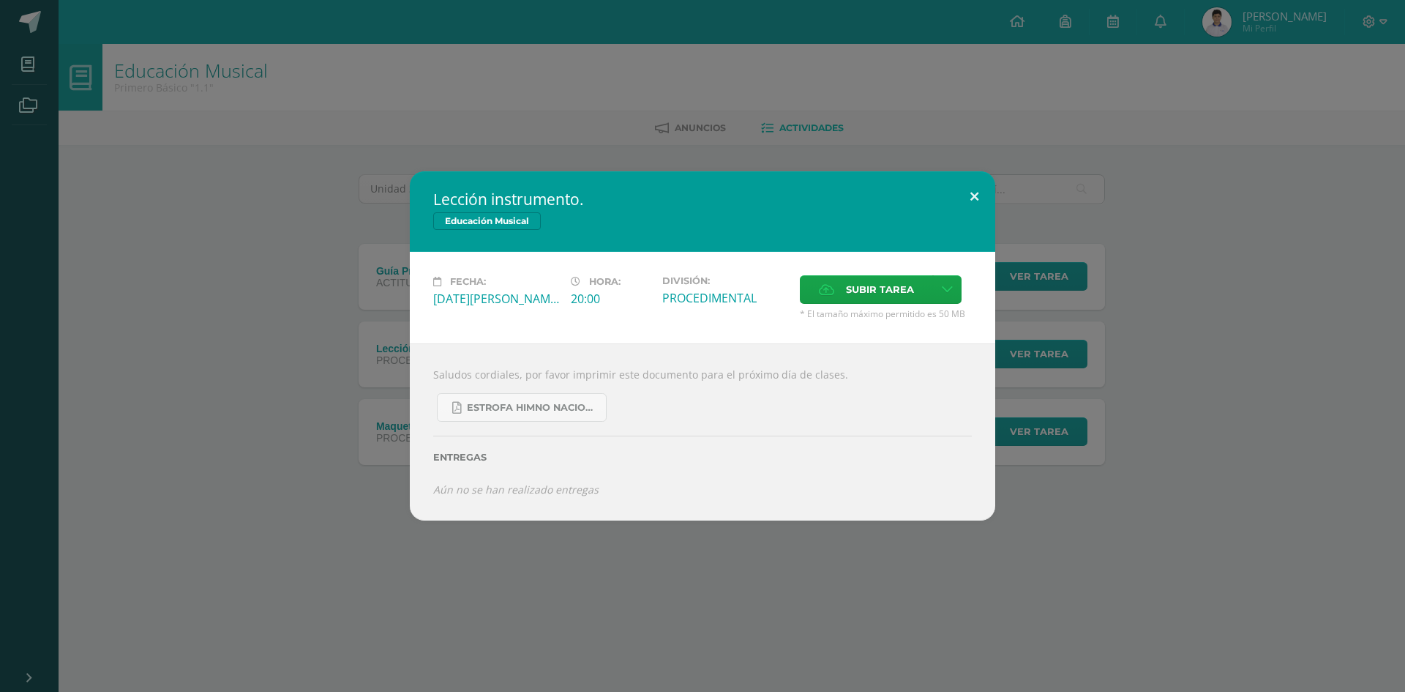
click at [977, 189] on button at bounding box center [975, 196] width 42 height 50
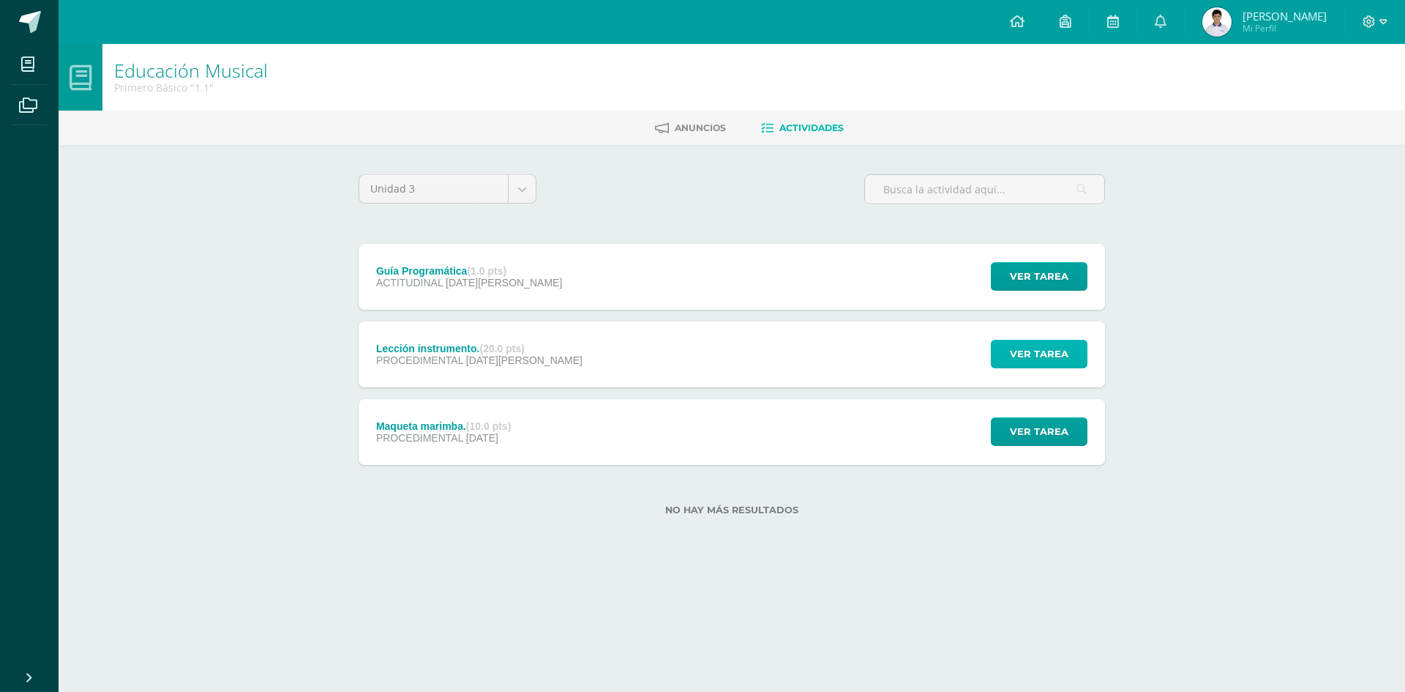
click at [1031, 361] on span "Ver tarea" at bounding box center [1039, 353] width 59 height 27
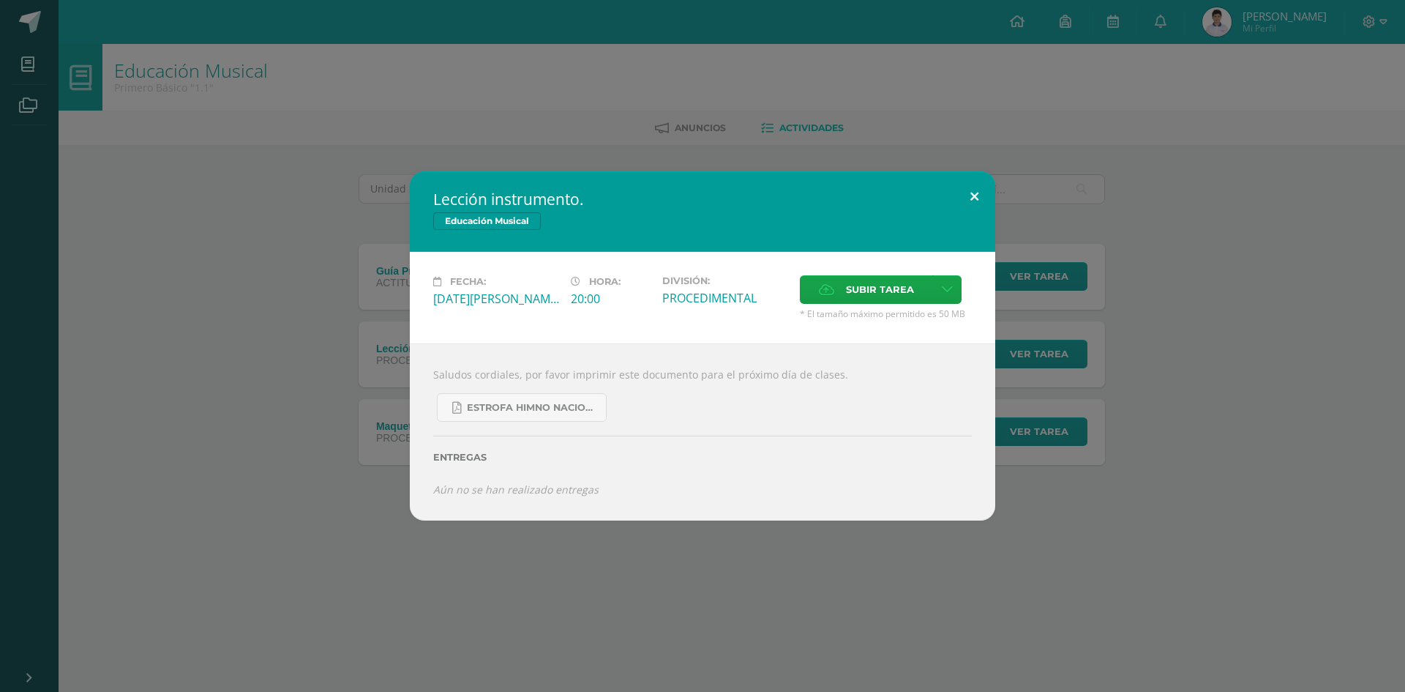
click at [981, 189] on button at bounding box center [975, 196] width 42 height 50
